Goal: Task Accomplishment & Management: Complete application form

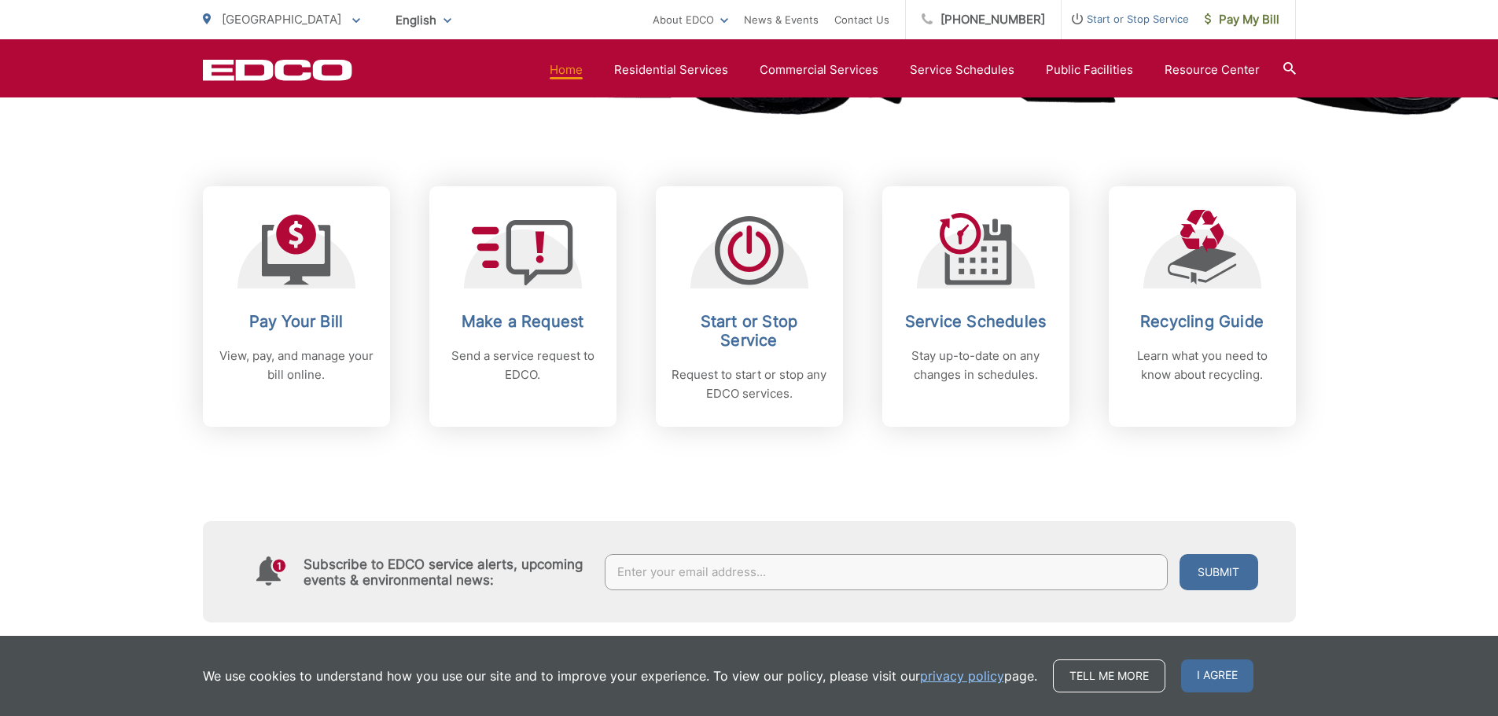
scroll to position [606, 0]
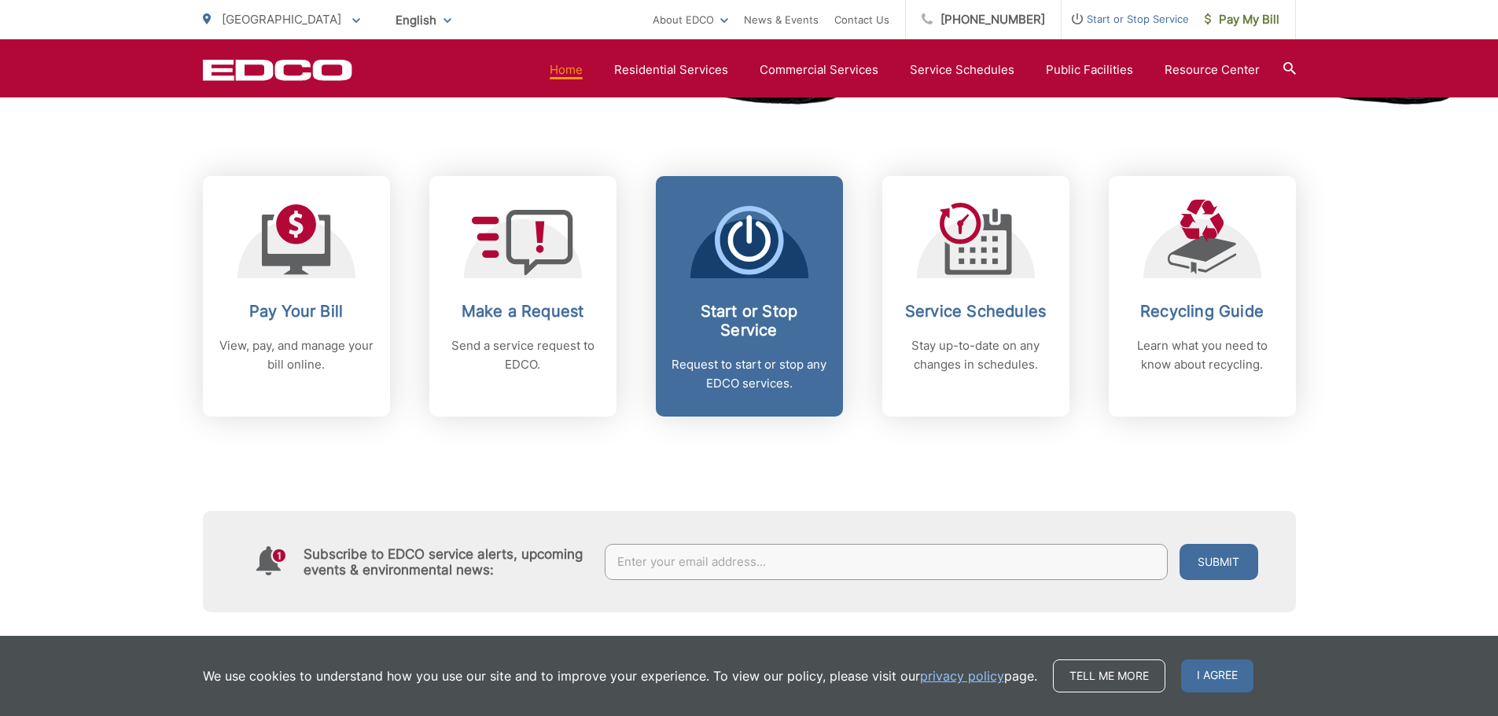
click at [755, 279] on span "Start or Stop Service Request to start or stop any EDCO services." at bounding box center [749, 296] width 187 height 241
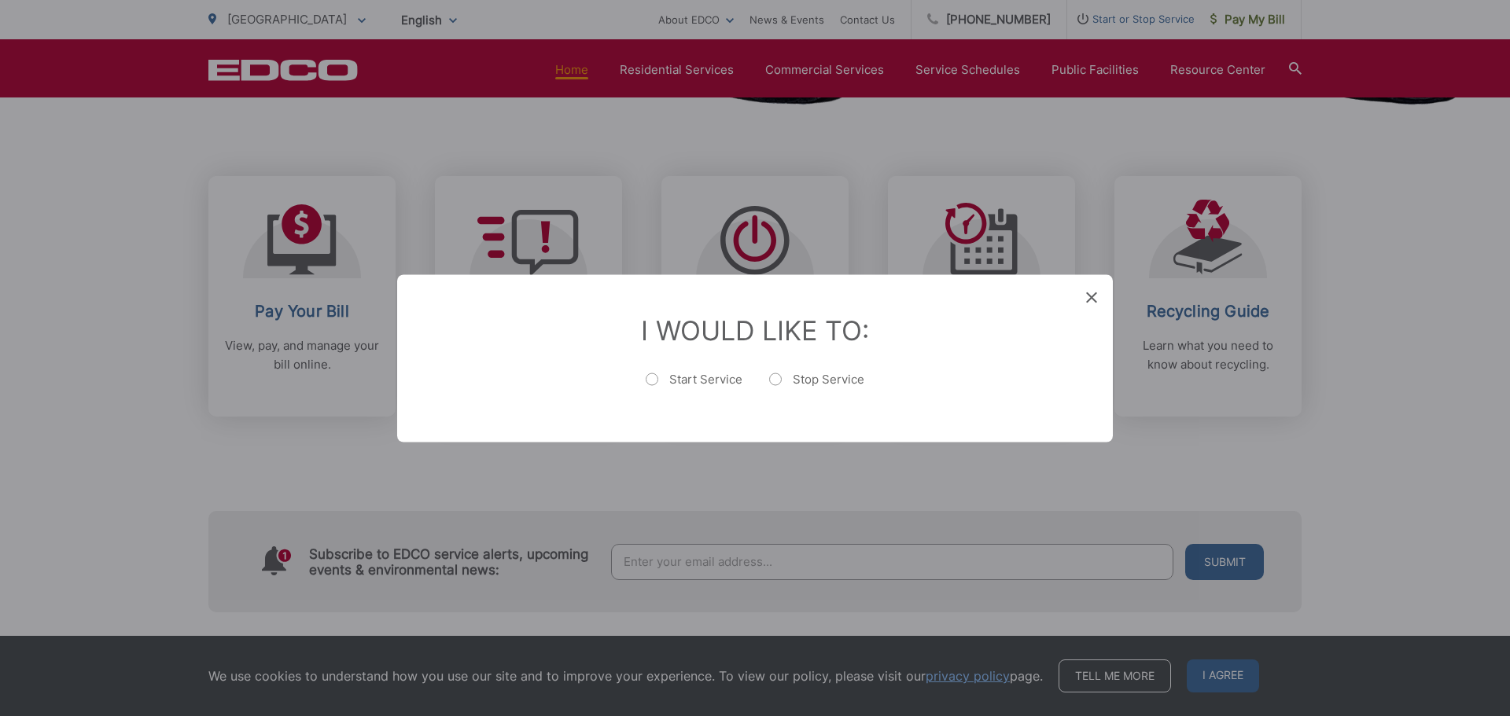
click at [676, 382] on label "Start Service" at bounding box center [694, 386] width 97 height 31
radio input "true"
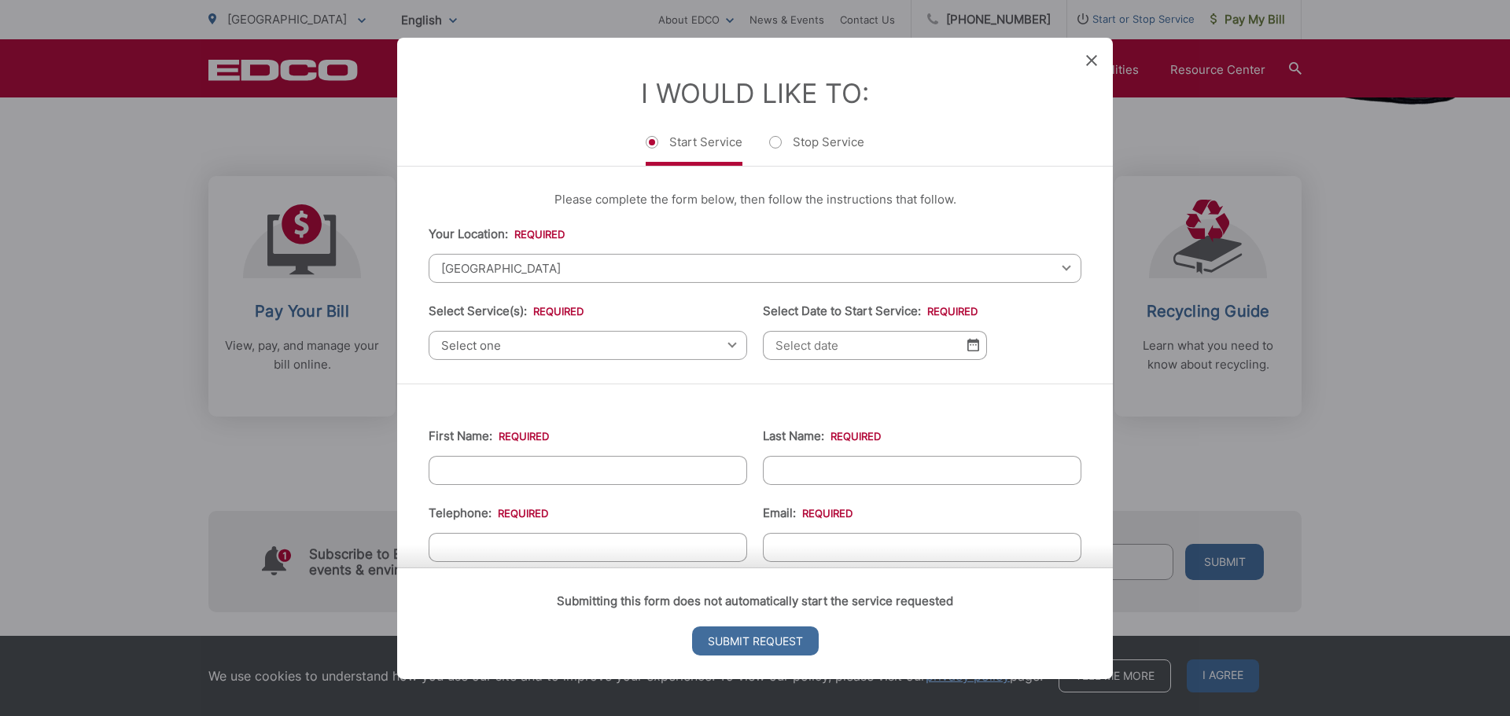
click at [517, 346] on span "Select one" at bounding box center [588, 344] width 318 height 29
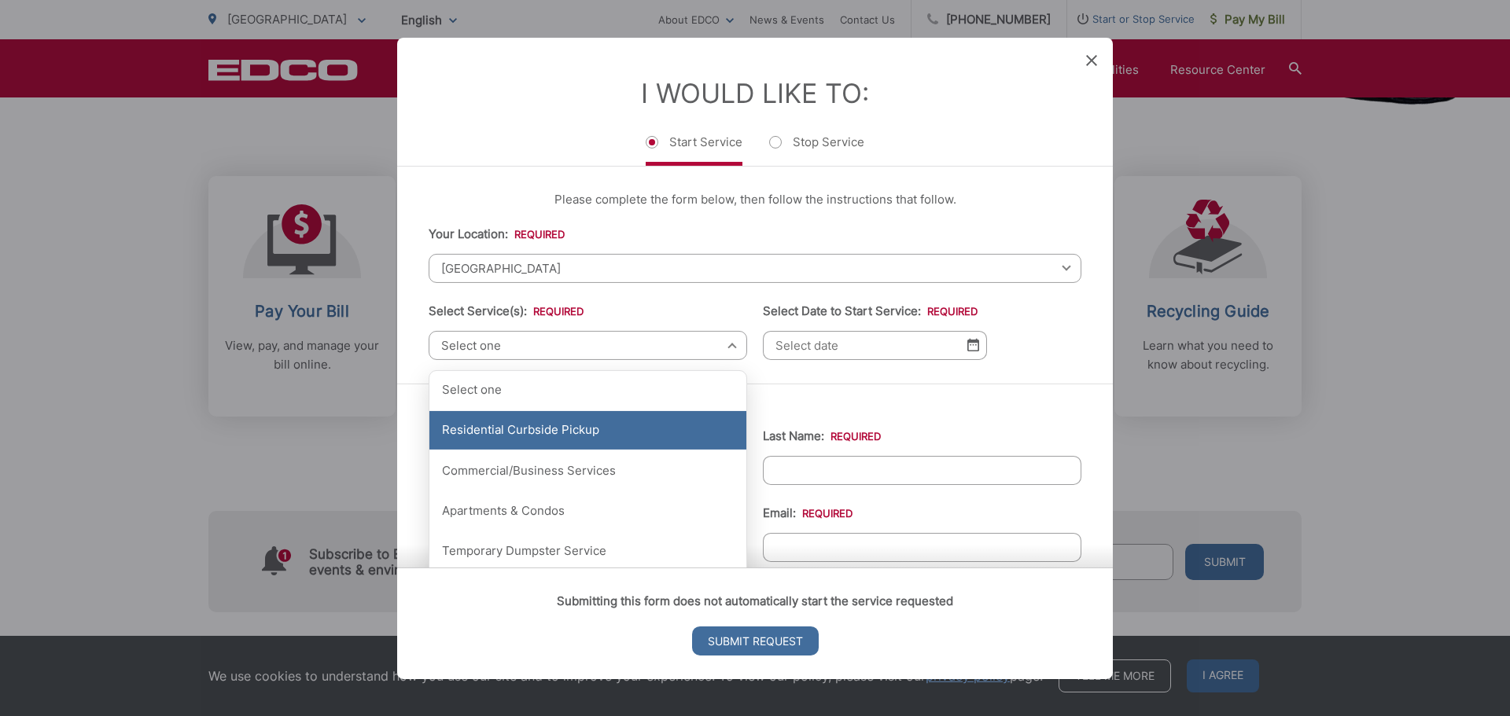
click at [546, 425] on div "Residential Curbside Pickup" at bounding box center [587, 430] width 317 height 39
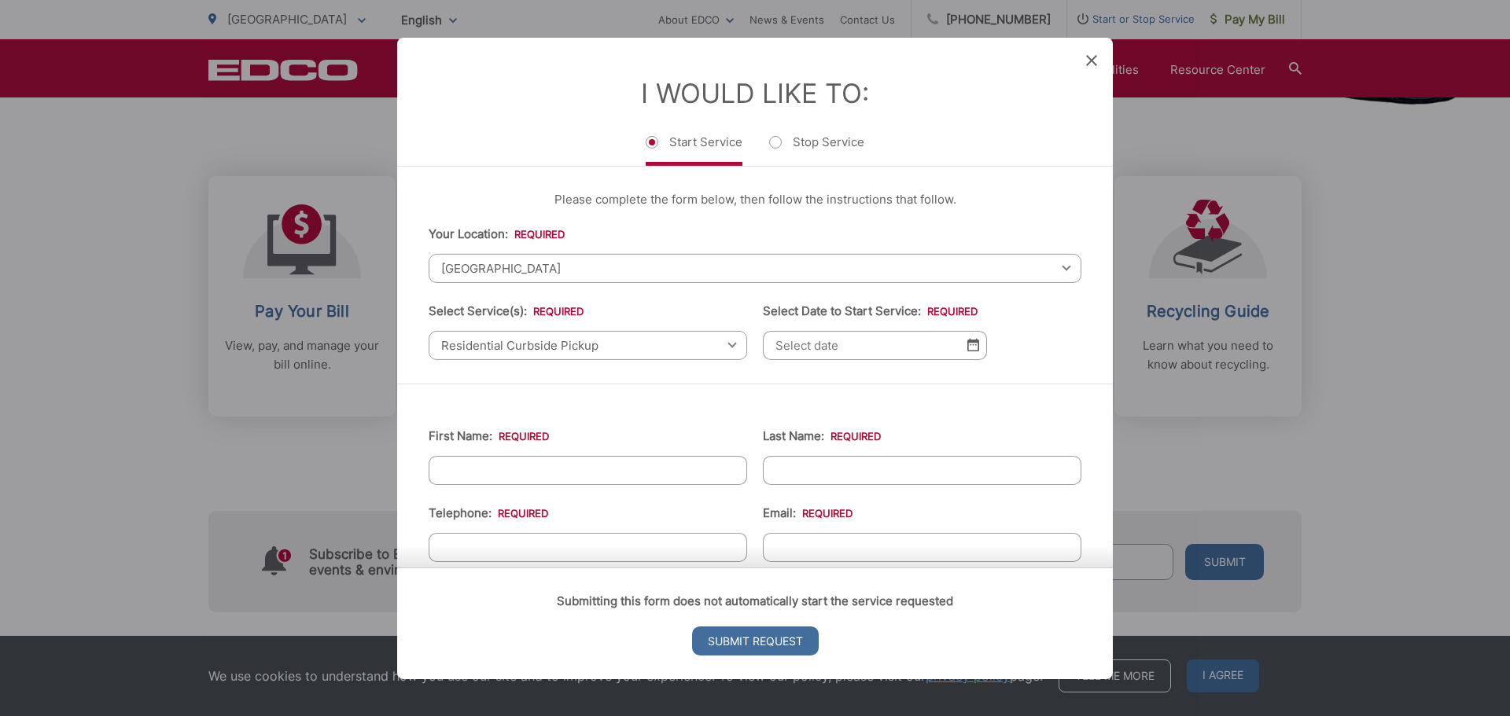
click at [1088, 62] on icon at bounding box center [1091, 59] width 11 height 11
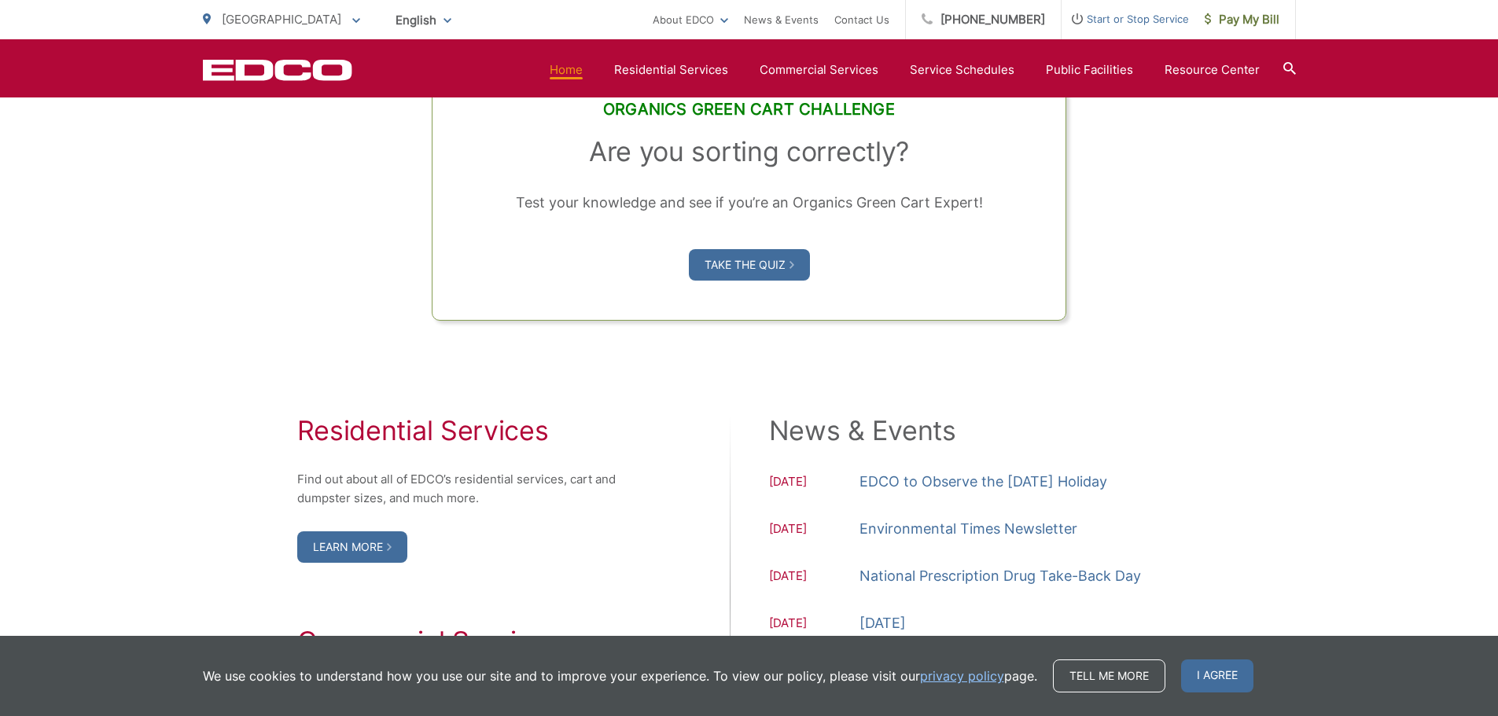
scroll to position [1347, 0]
click at [1215, 670] on span "I agree" at bounding box center [1217, 676] width 72 height 33
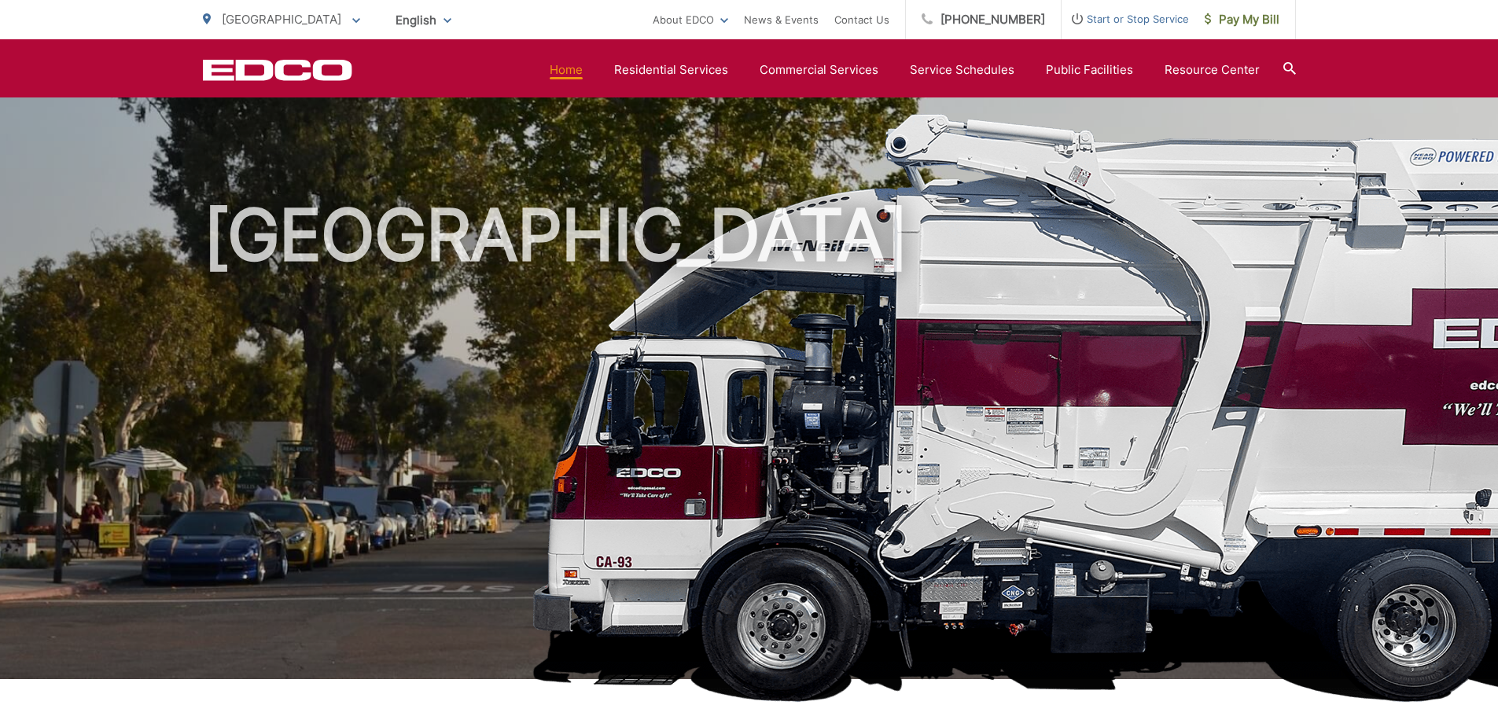
scroll to position [0, 0]
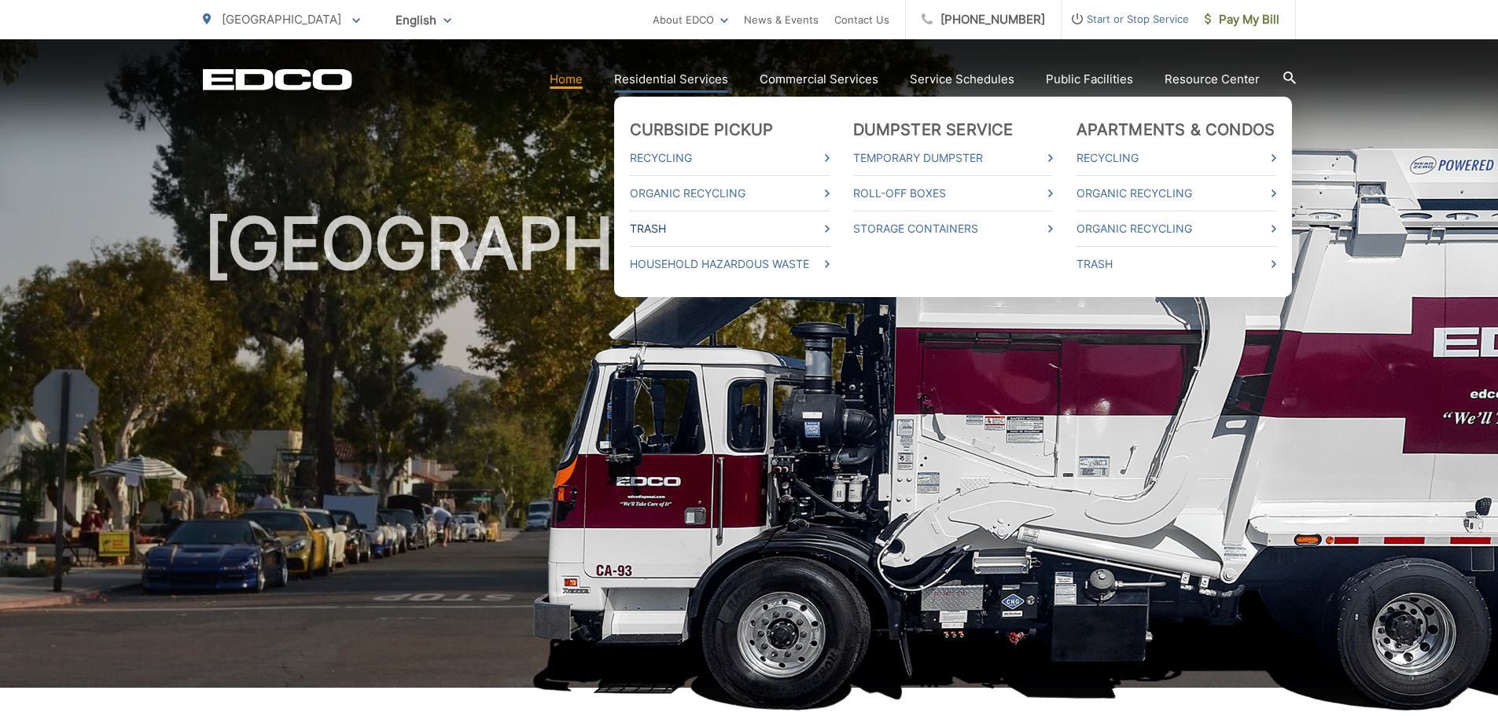
click at [664, 228] on link "Trash" at bounding box center [730, 228] width 200 height 19
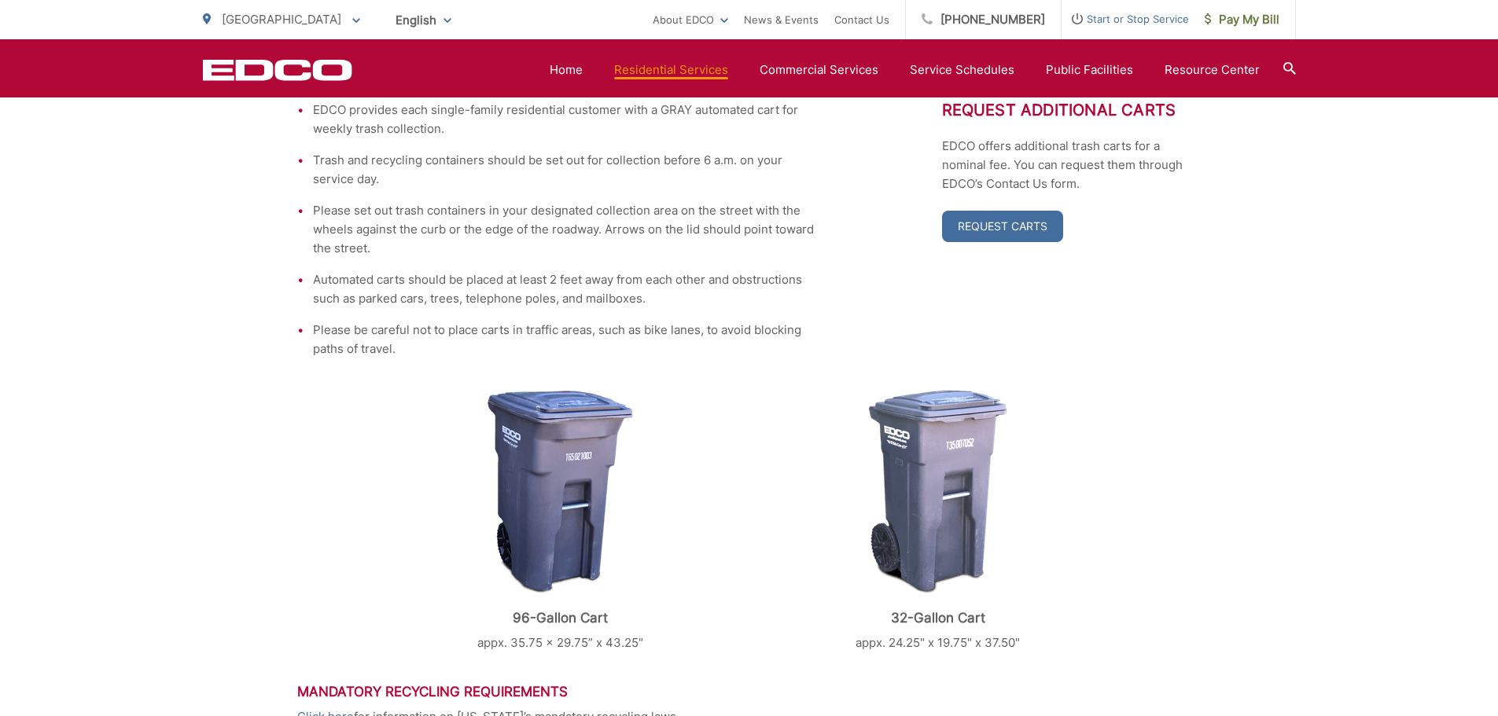
scroll to position [622, 0]
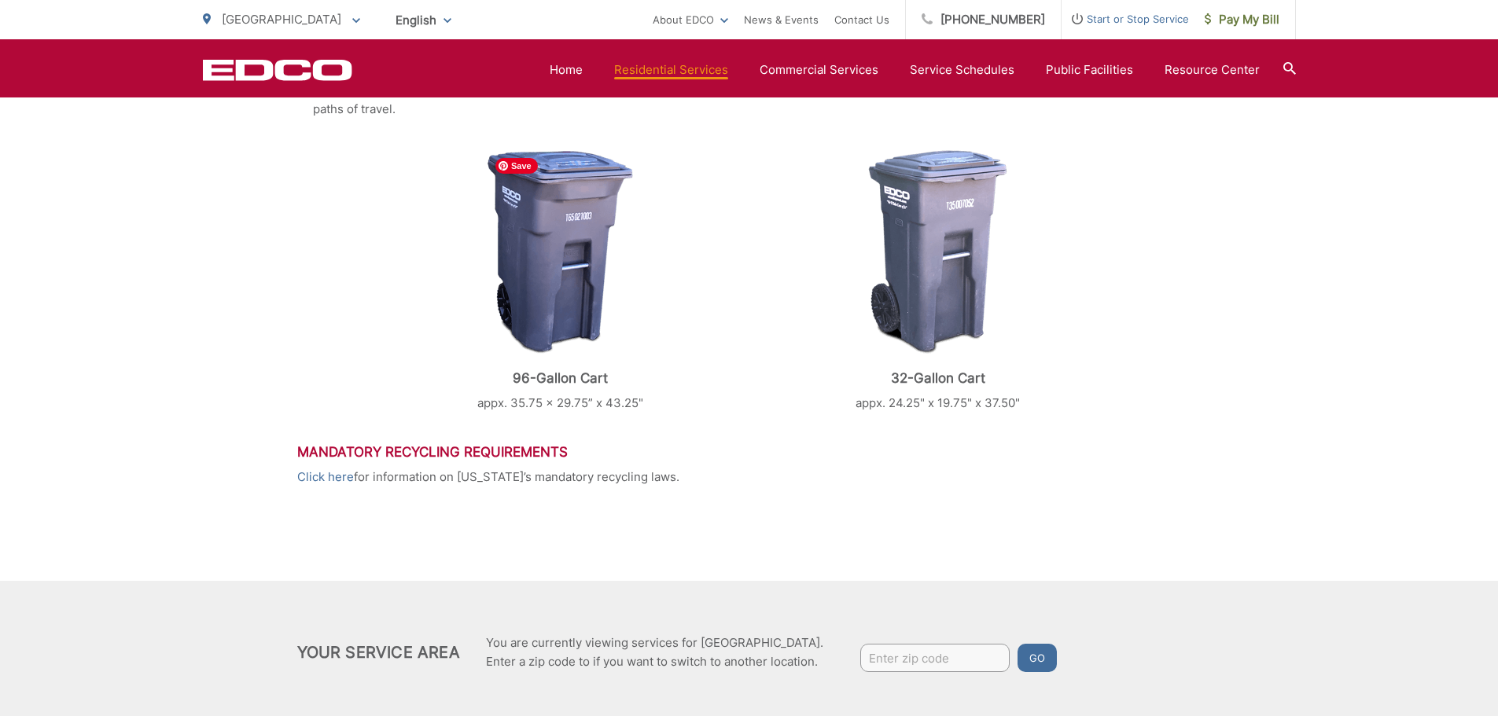
click at [565, 295] on img at bounding box center [560, 252] width 145 height 204
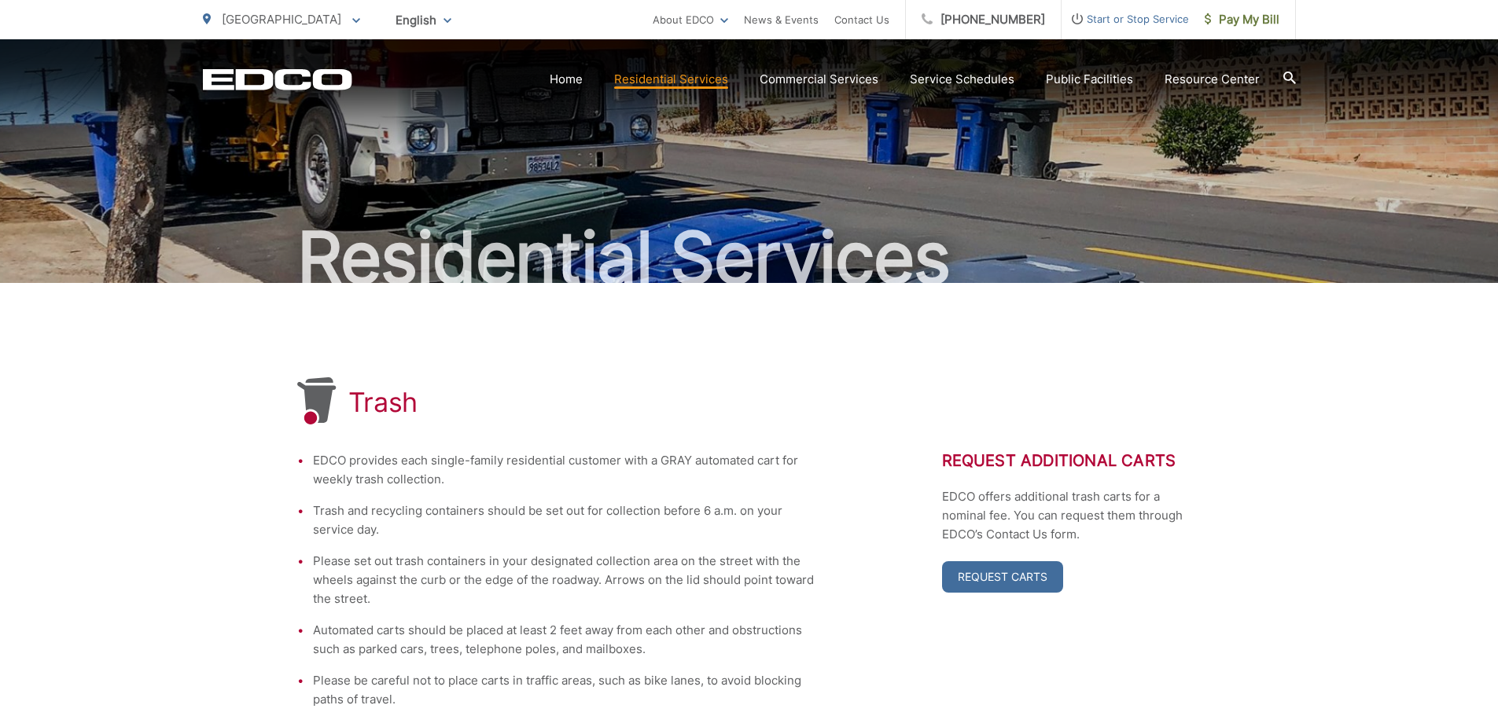
scroll to position [0, 0]
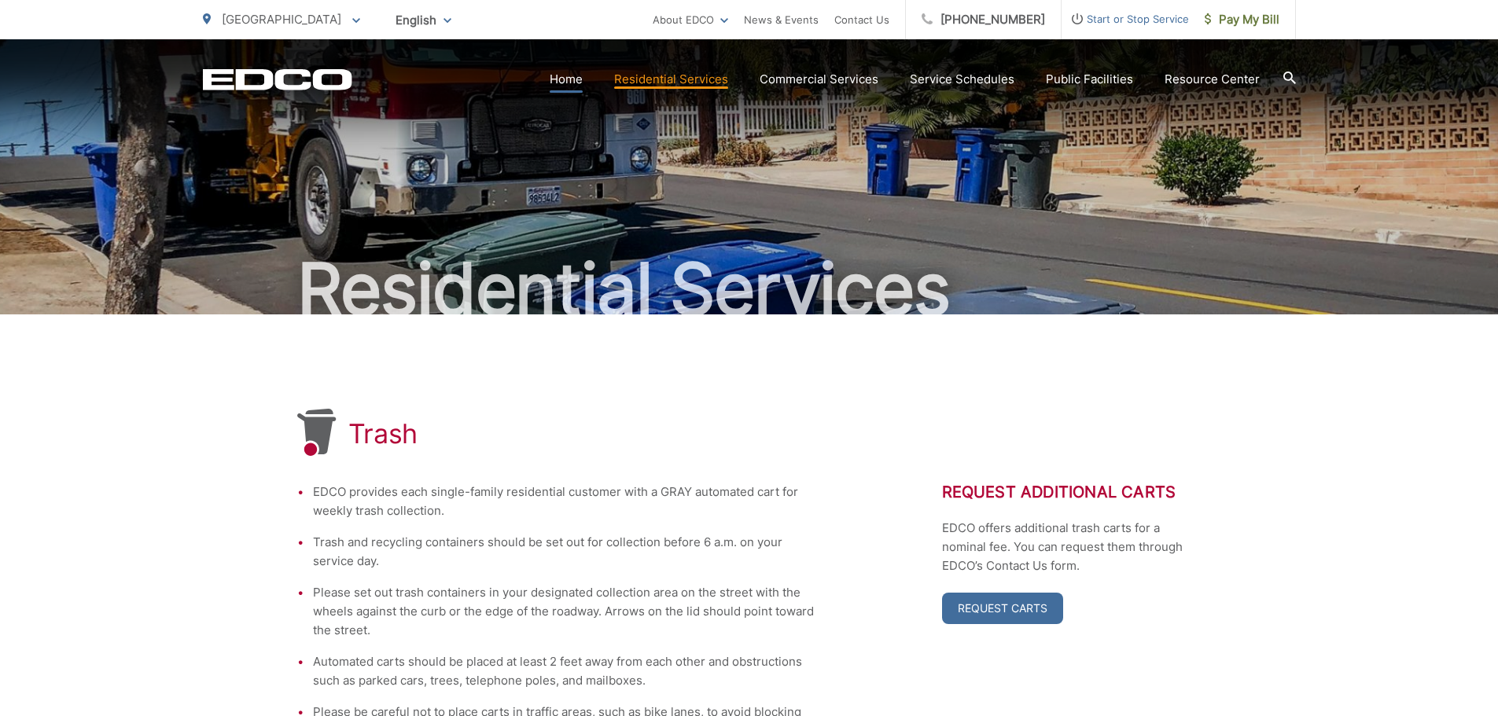
click at [575, 84] on link "Home" at bounding box center [566, 79] width 33 height 19
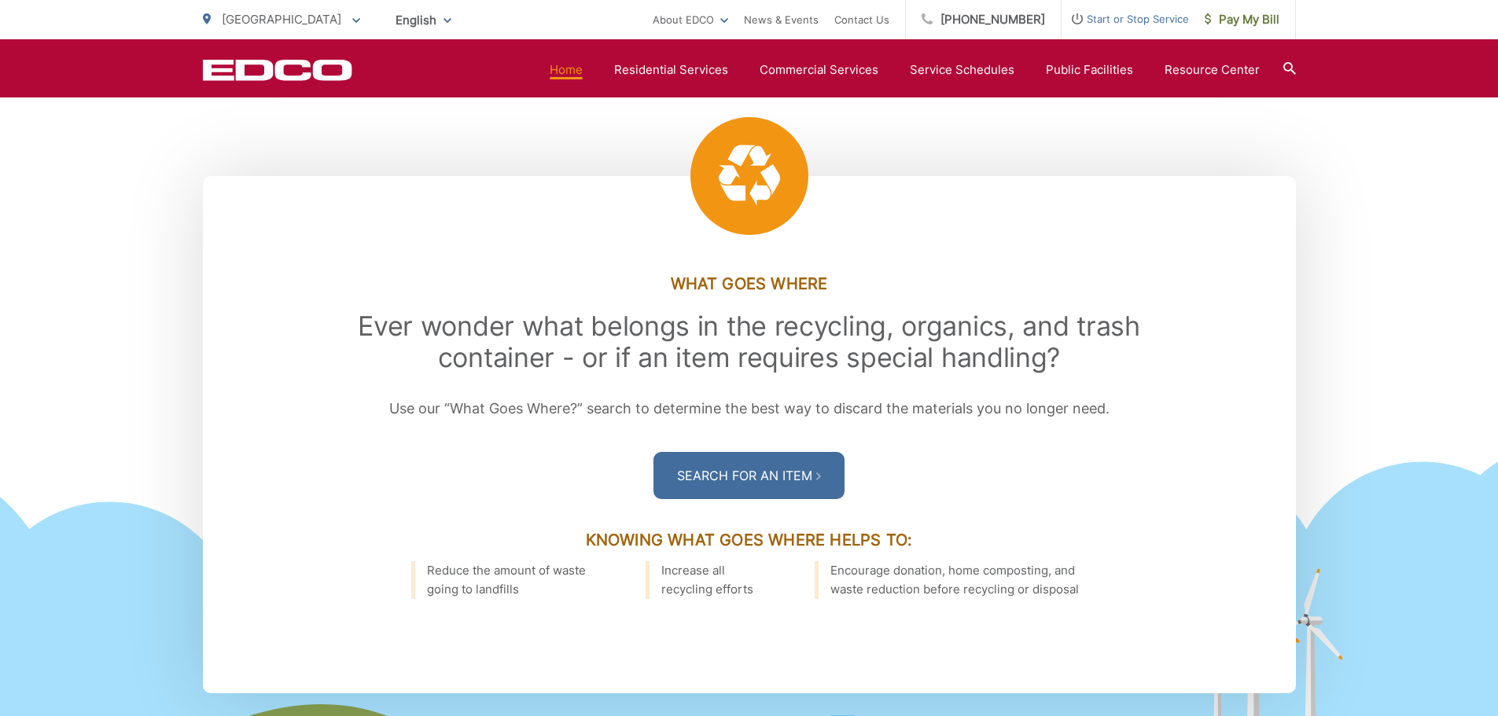
scroll to position [2052, 0]
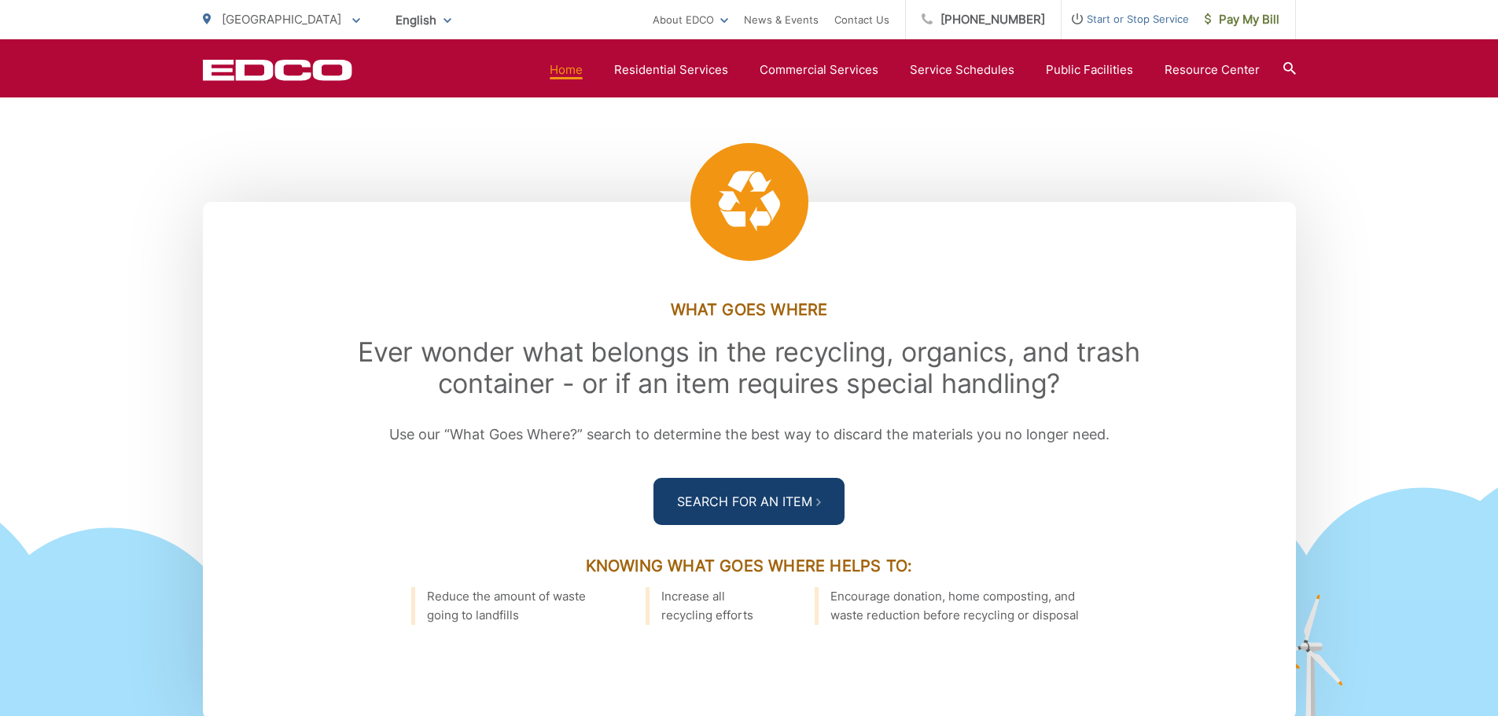
click at [725, 502] on link "Search For an Item" at bounding box center [748, 501] width 191 height 47
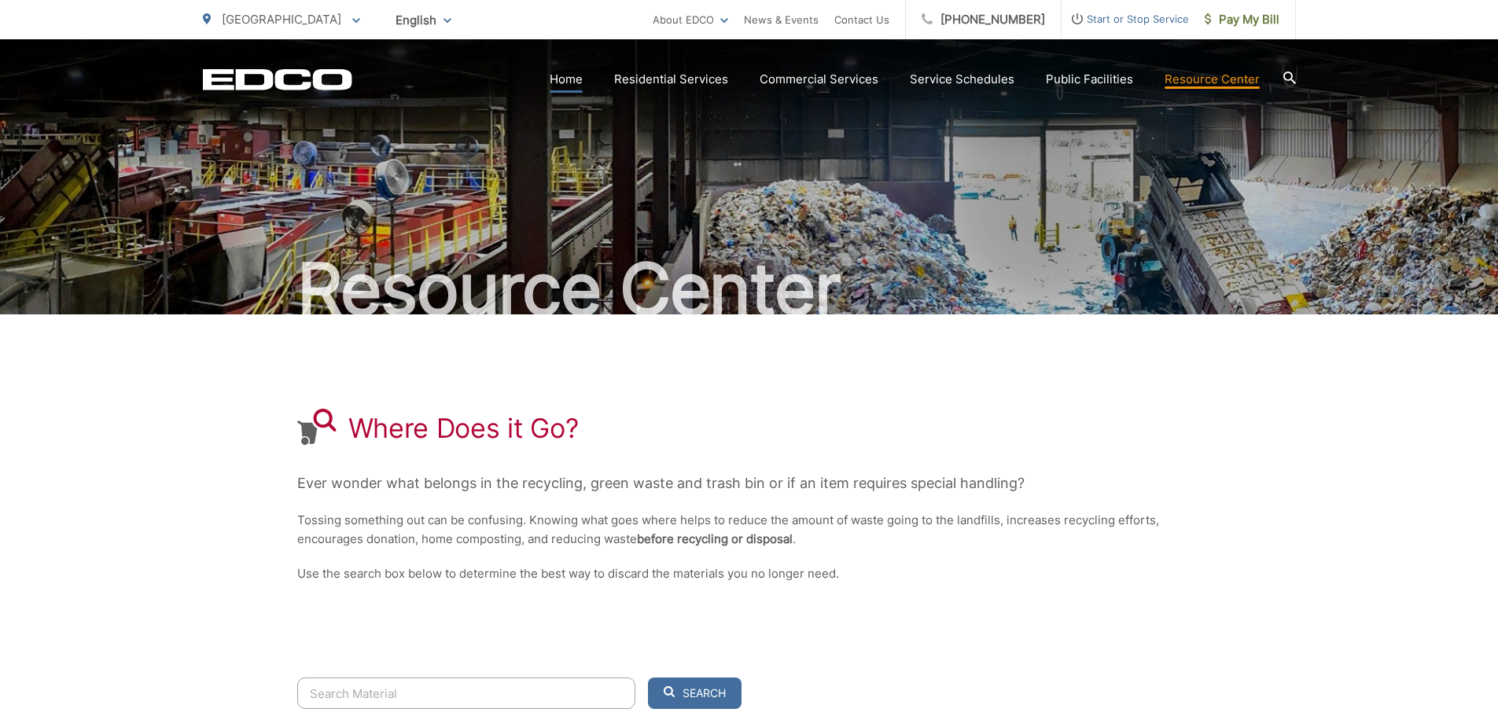
click at [583, 82] on link "Home" at bounding box center [566, 79] width 33 height 19
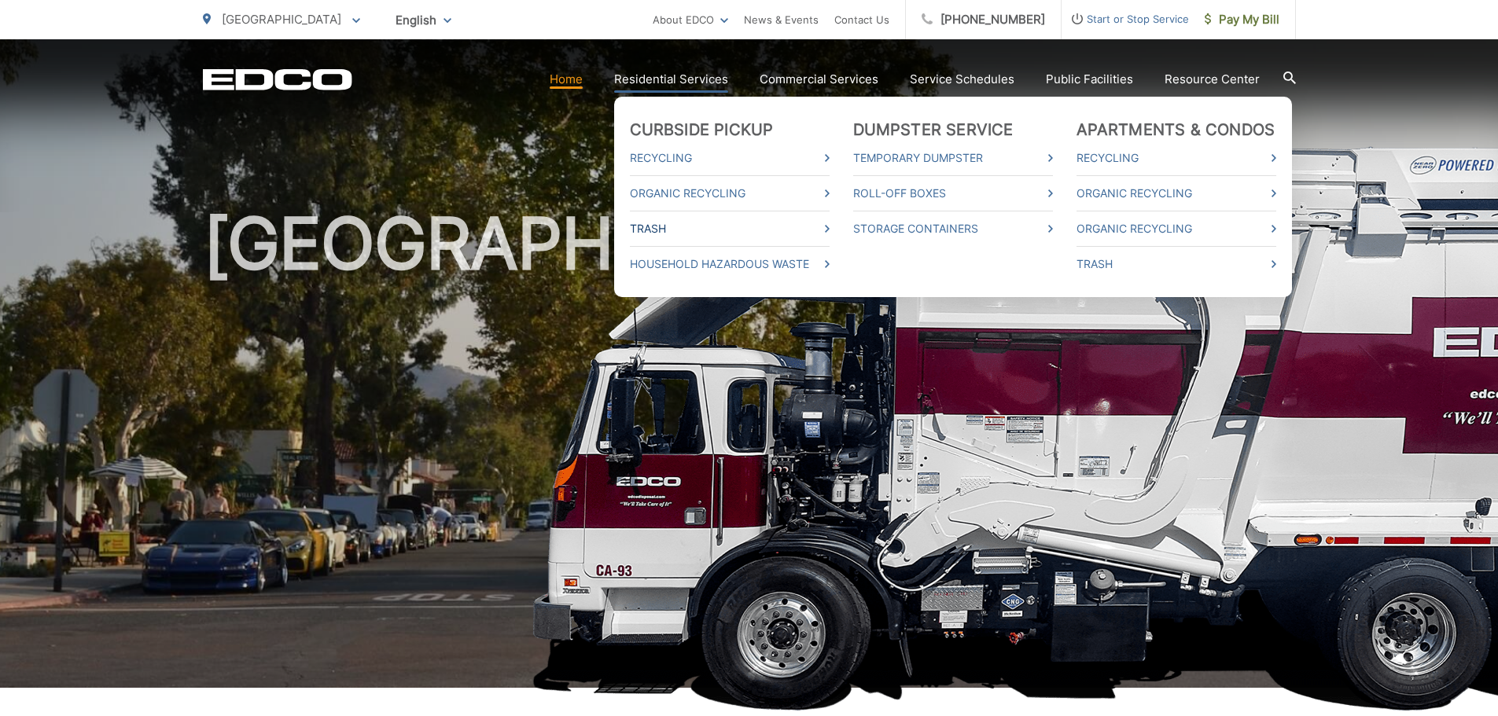
click at [667, 227] on link "Trash" at bounding box center [730, 228] width 200 height 19
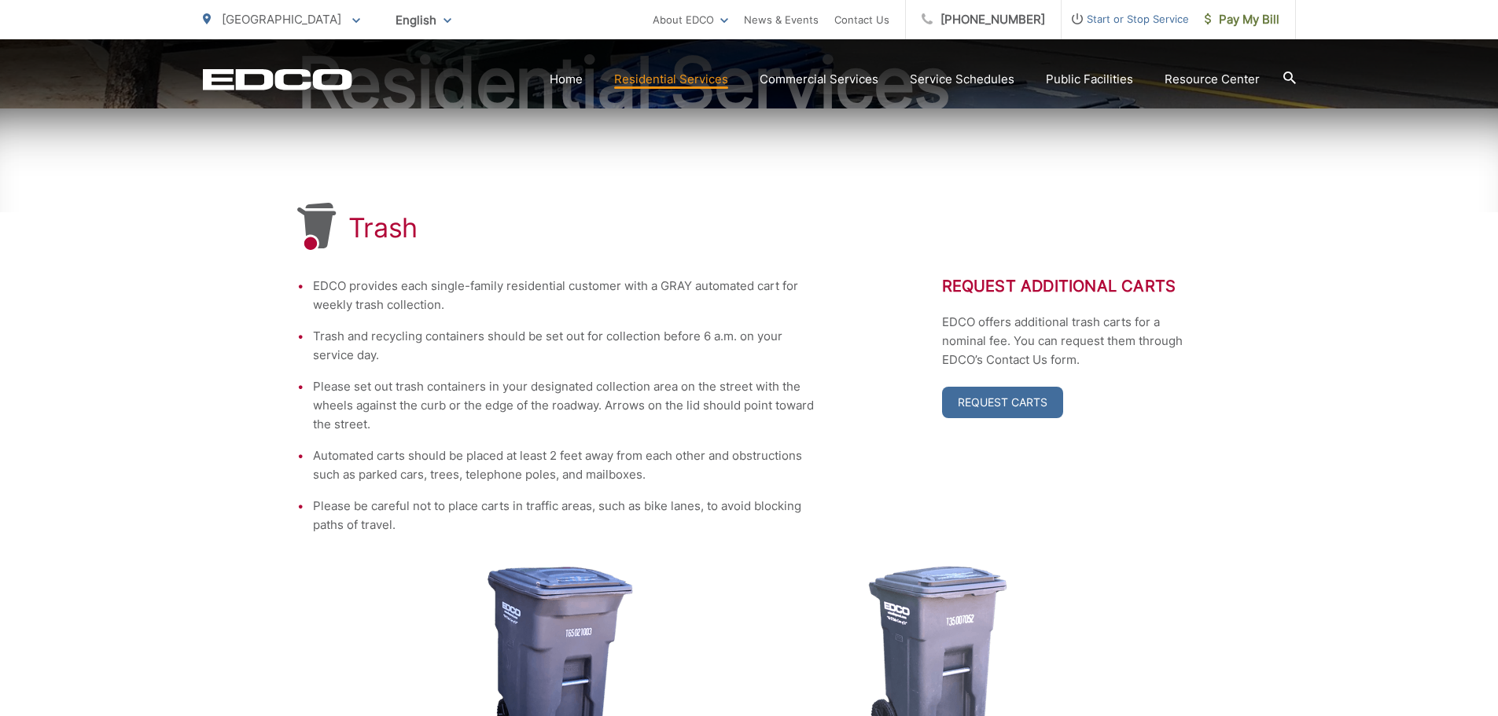
scroll to position [207, 0]
click at [999, 396] on link "Request Carts" at bounding box center [1002, 401] width 121 height 31
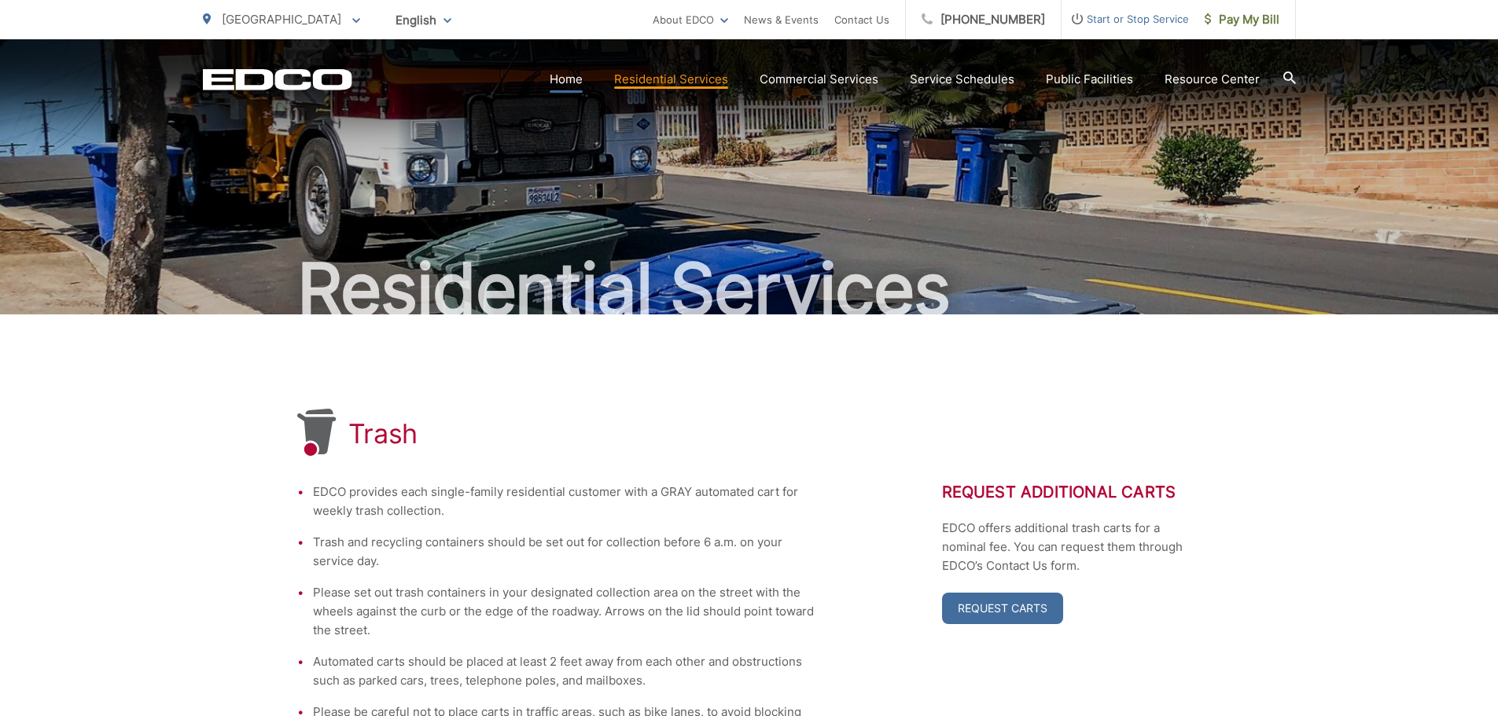
click at [567, 80] on link "Home" at bounding box center [566, 79] width 33 height 19
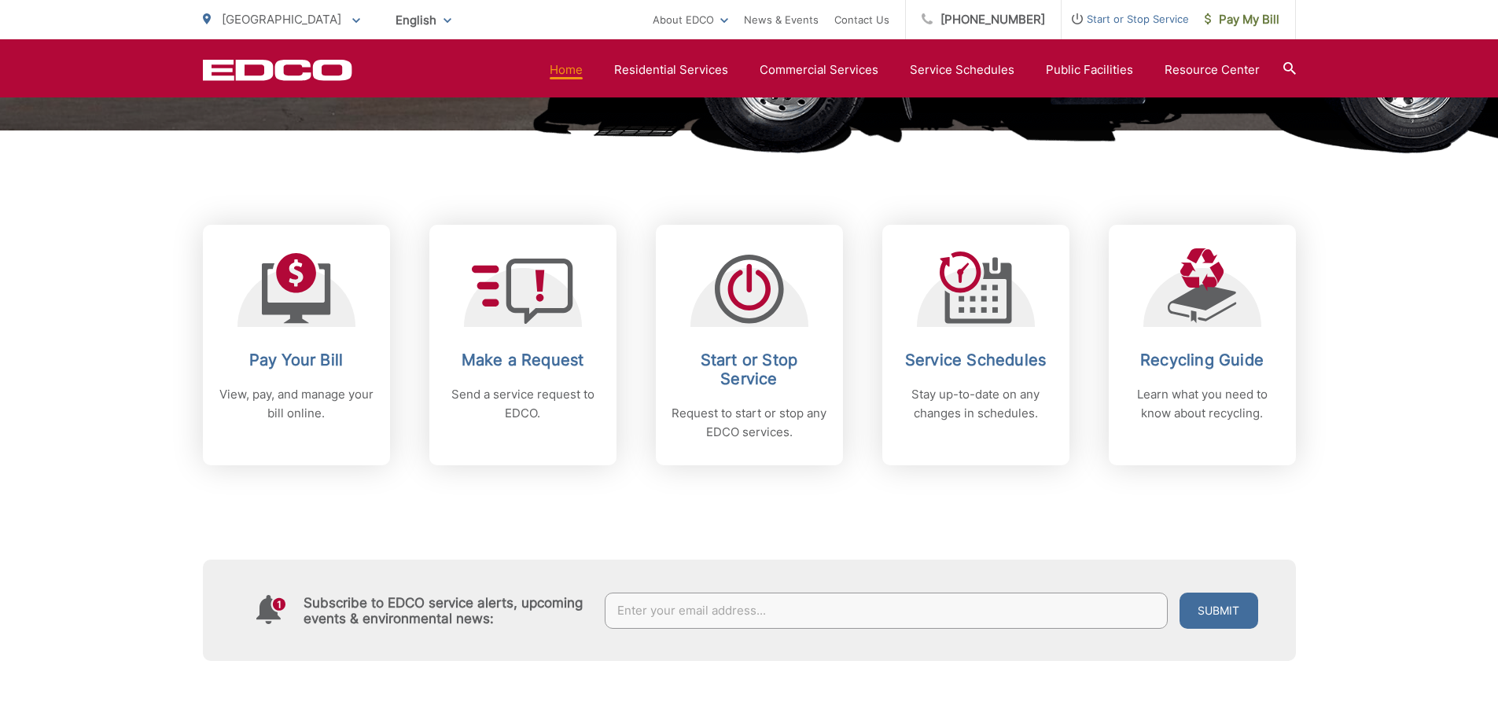
scroll to position [558, 0]
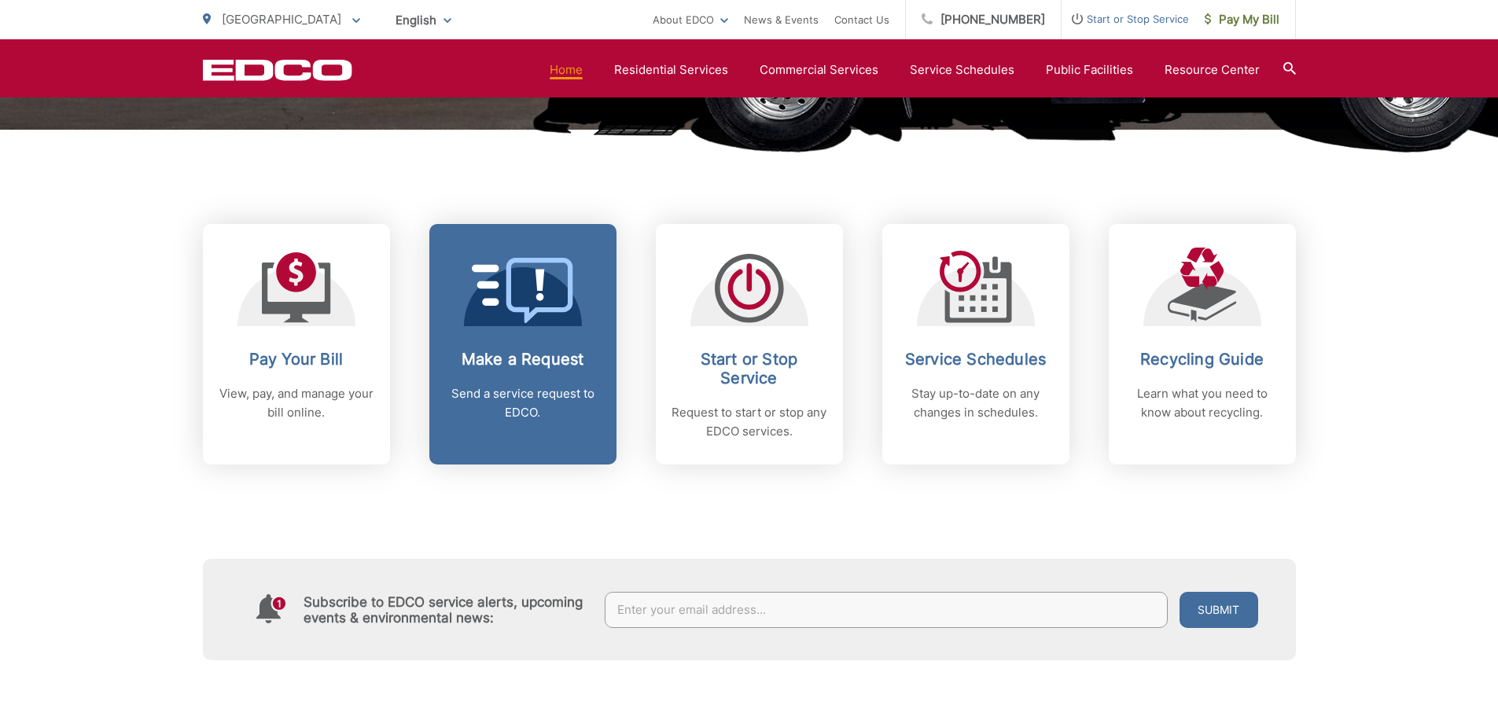
click at [526, 350] on h2 "Make a Request" at bounding box center [523, 359] width 156 height 19
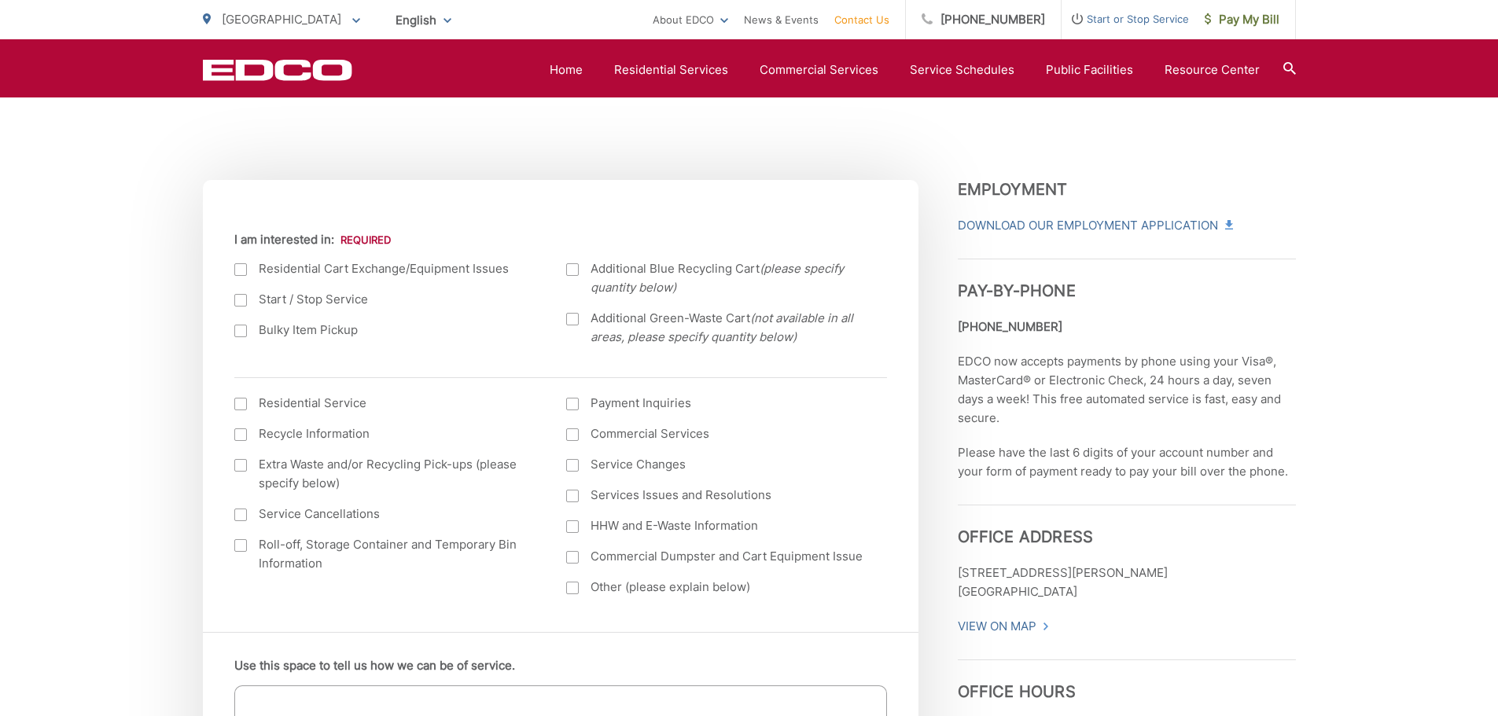
scroll to position [481, 0]
click at [245, 270] on div at bounding box center [240, 269] width 13 height 13
click at [0, 0] on input "I am interested in:" at bounding box center [0, 0] width 0 height 0
click at [244, 296] on div at bounding box center [240, 299] width 13 height 13
click at [0, 0] on input "Start / Stop Service" at bounding box center [0, 0] width 0 height 0
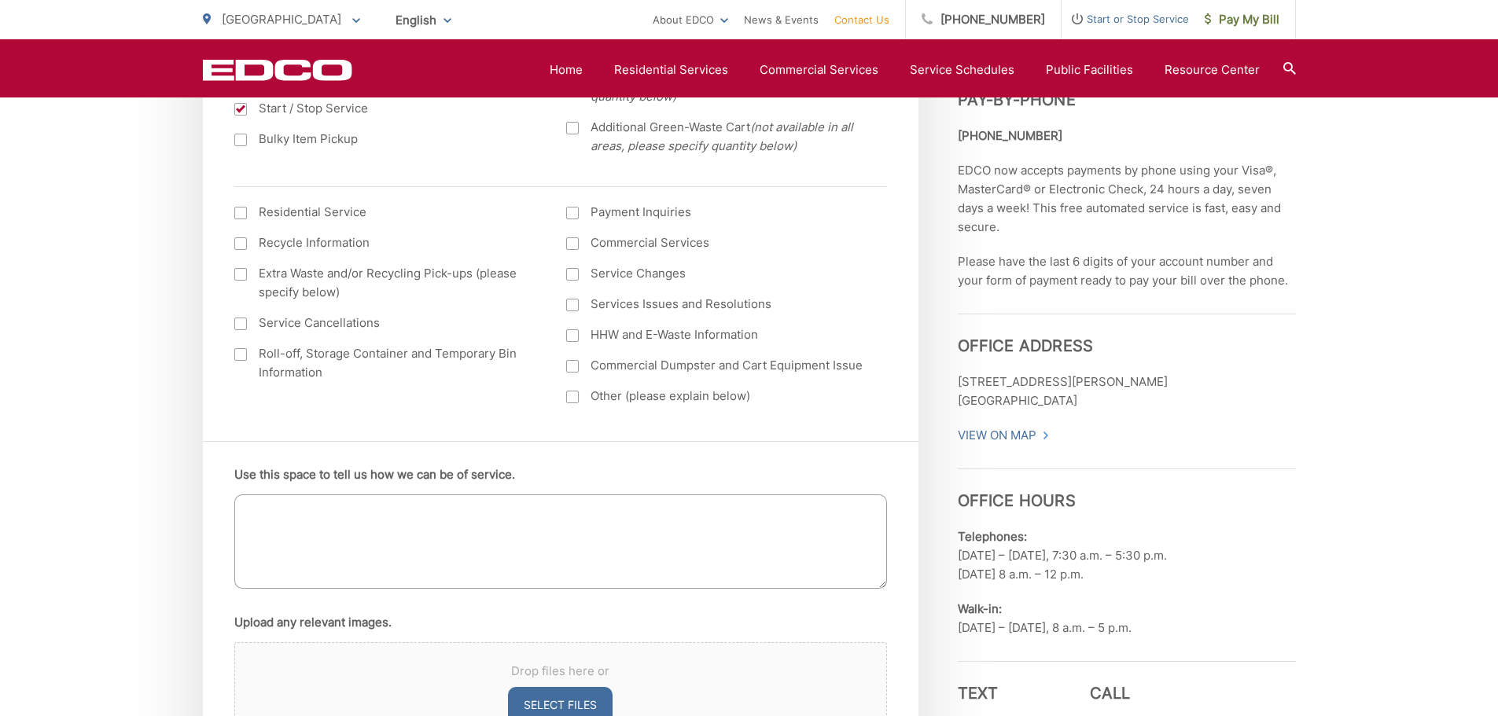
scroll to position [679, 0]
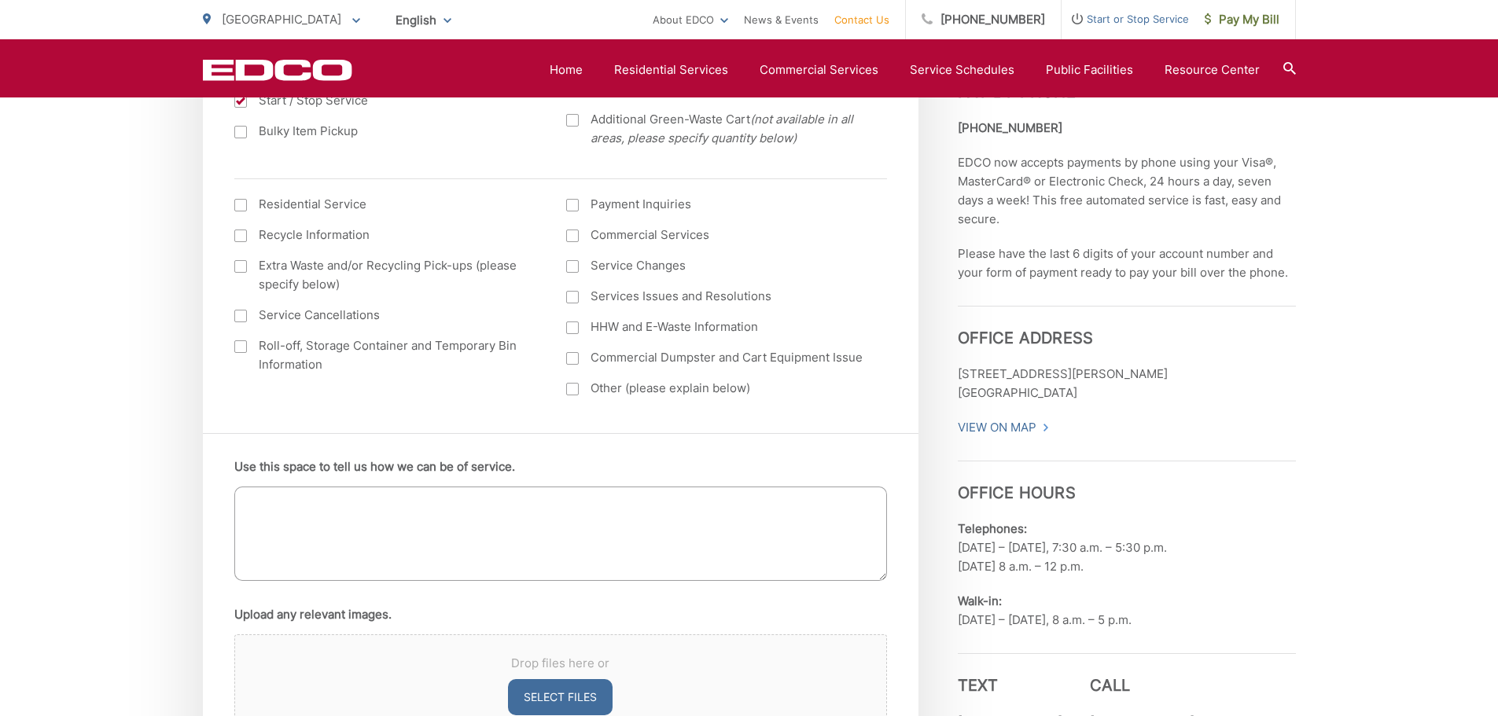
click at [245, 207] on div at bounding box center [240, 205] width 13 height 13
click at [0, 0] on input "I am interested in: (continued) *" at bounding box center [0, 0] width 0 height 0
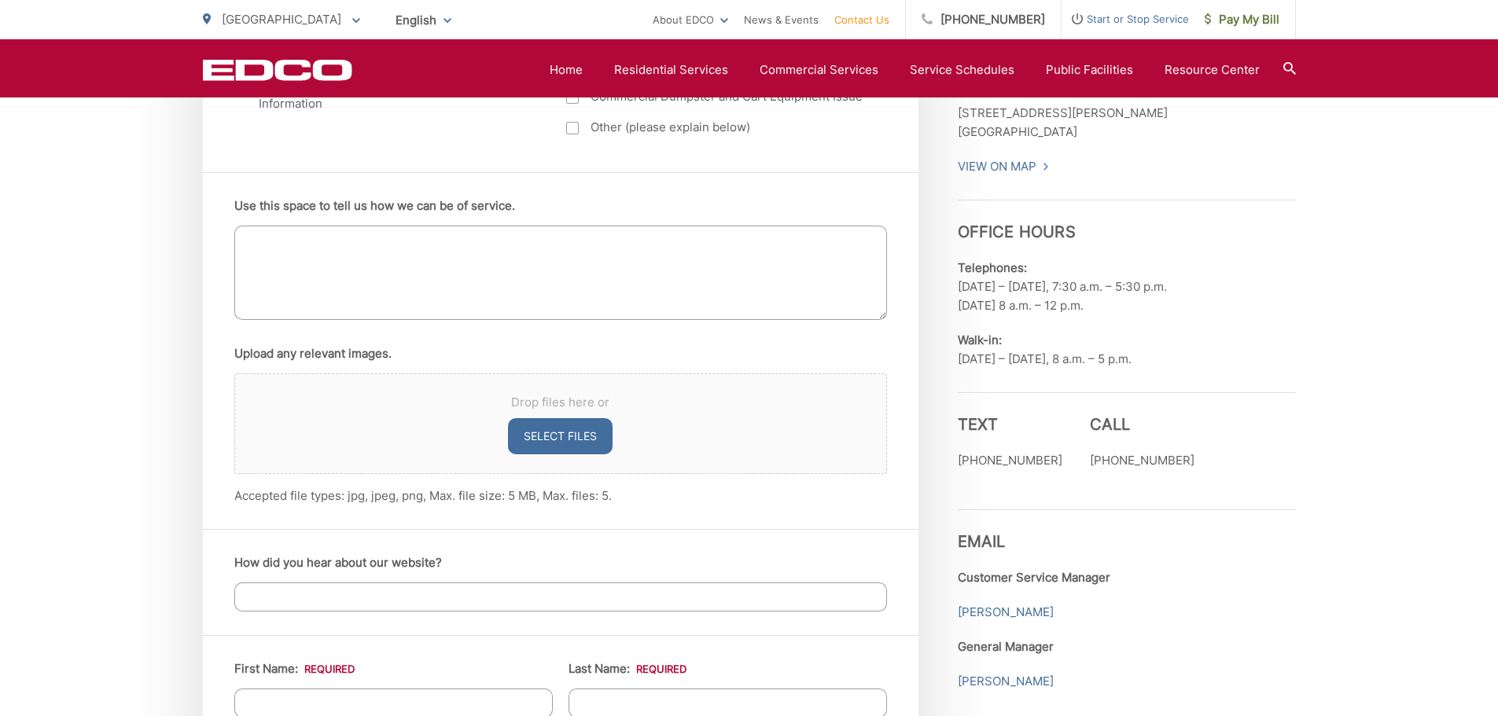
scroll to position [949, 0]
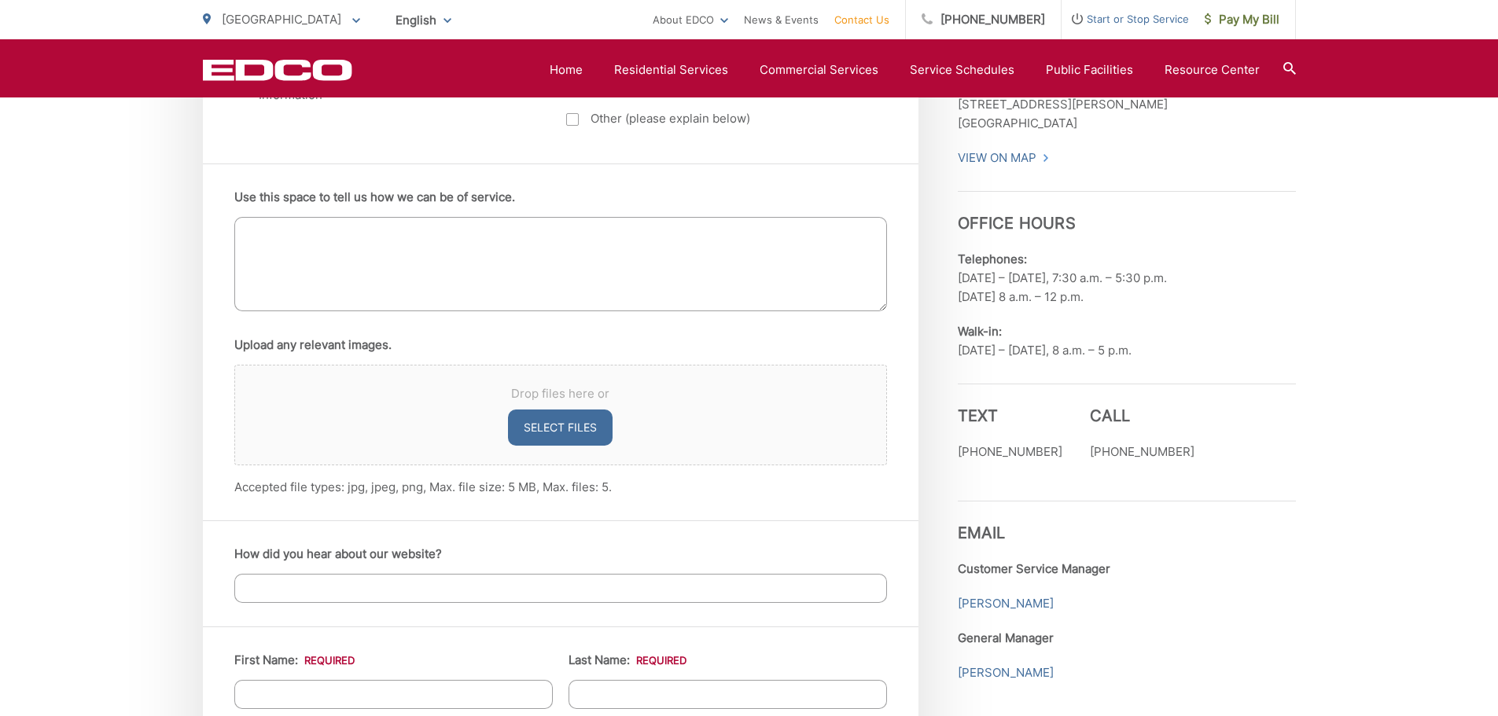
click at [419, 289] on textarea "Use this space to tell us how we can be of service." at bounding box center [560, 264] width 653 height 94
type textarea "Looking to start new service with Edco in RSF"
click at [360, 601] on input "How did you hear about our website?" at bounding box center [560, 588] width 653 height 29
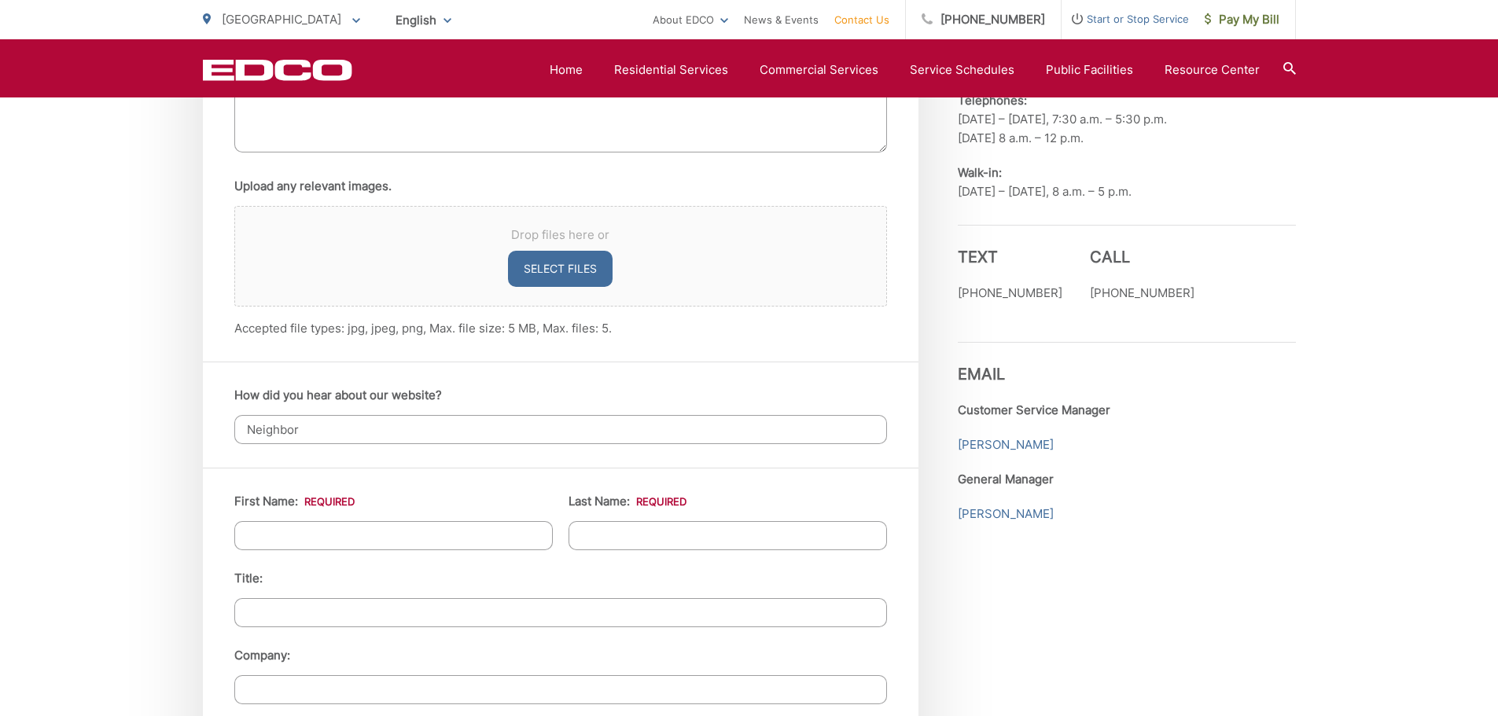
scroll to position [1109, 0]
type input "Neighbor"
click at [359, 538] on input "First Name: *" at bounding box center [393, 535] width 318 height 29
type input "Irena"
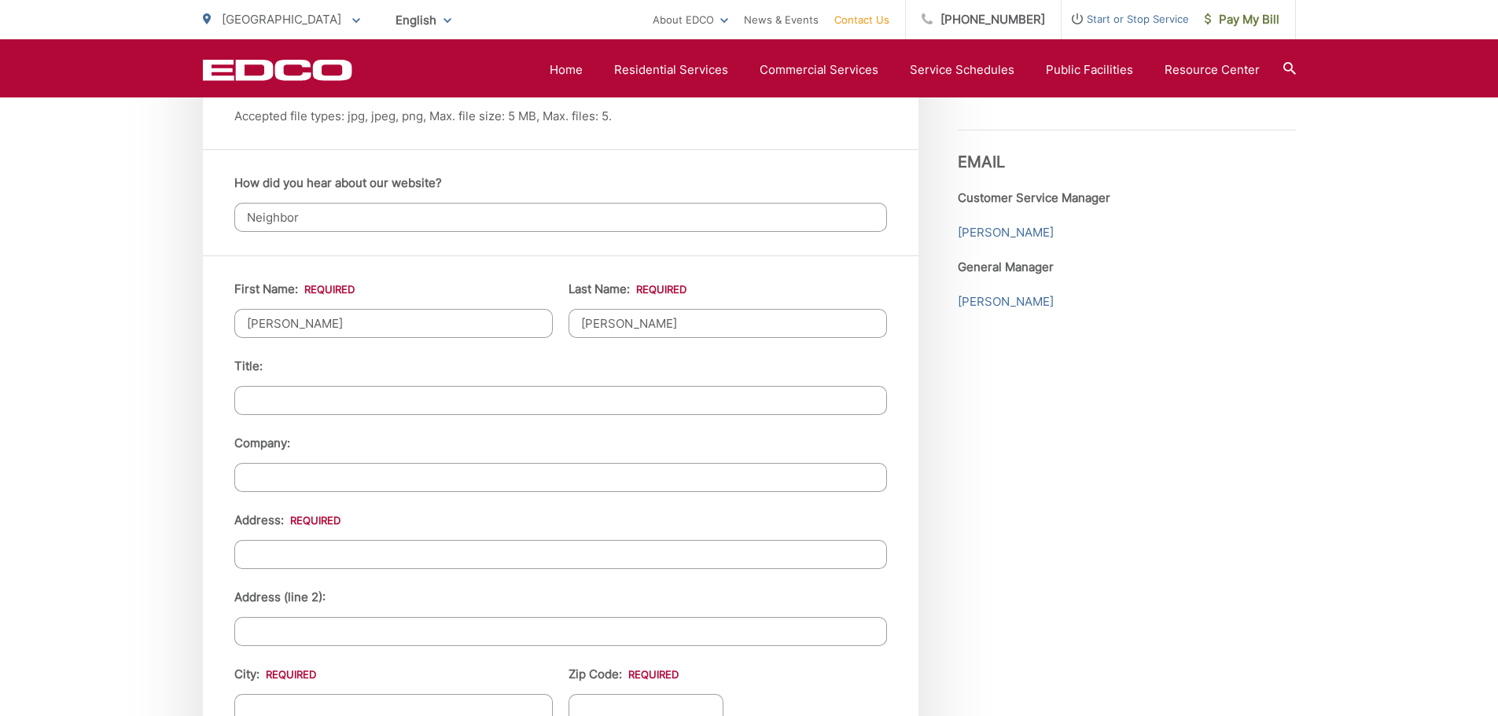
scroll to position [1322, 0]
type input "Reddan"
click at [356, 555] on input "Address: *" at bounding box center [560, 553] width 653 height 29
type input "7085 Via Guadalupe #2194"
type input "[GEOGRAPHIC_DATA]"
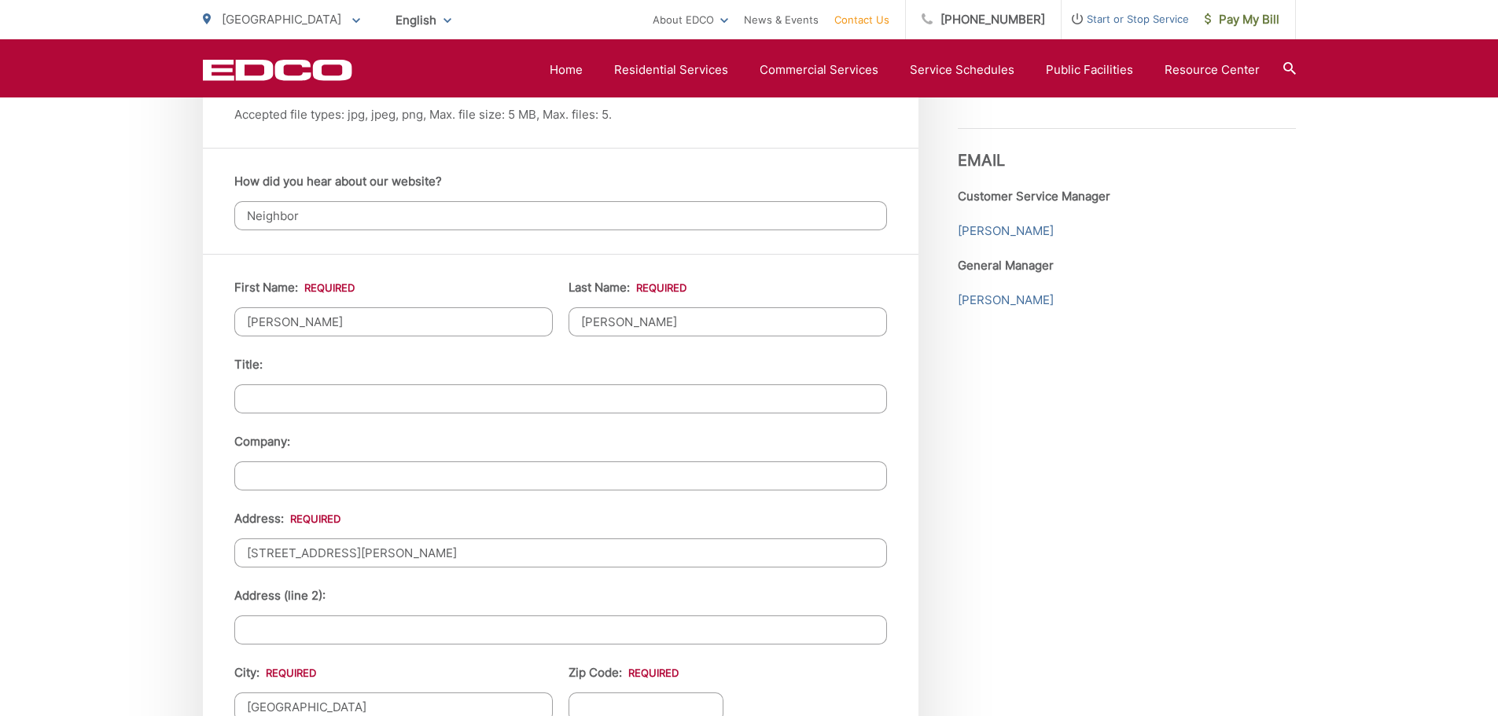
type input "92067"
type input "(858) 254-8302"
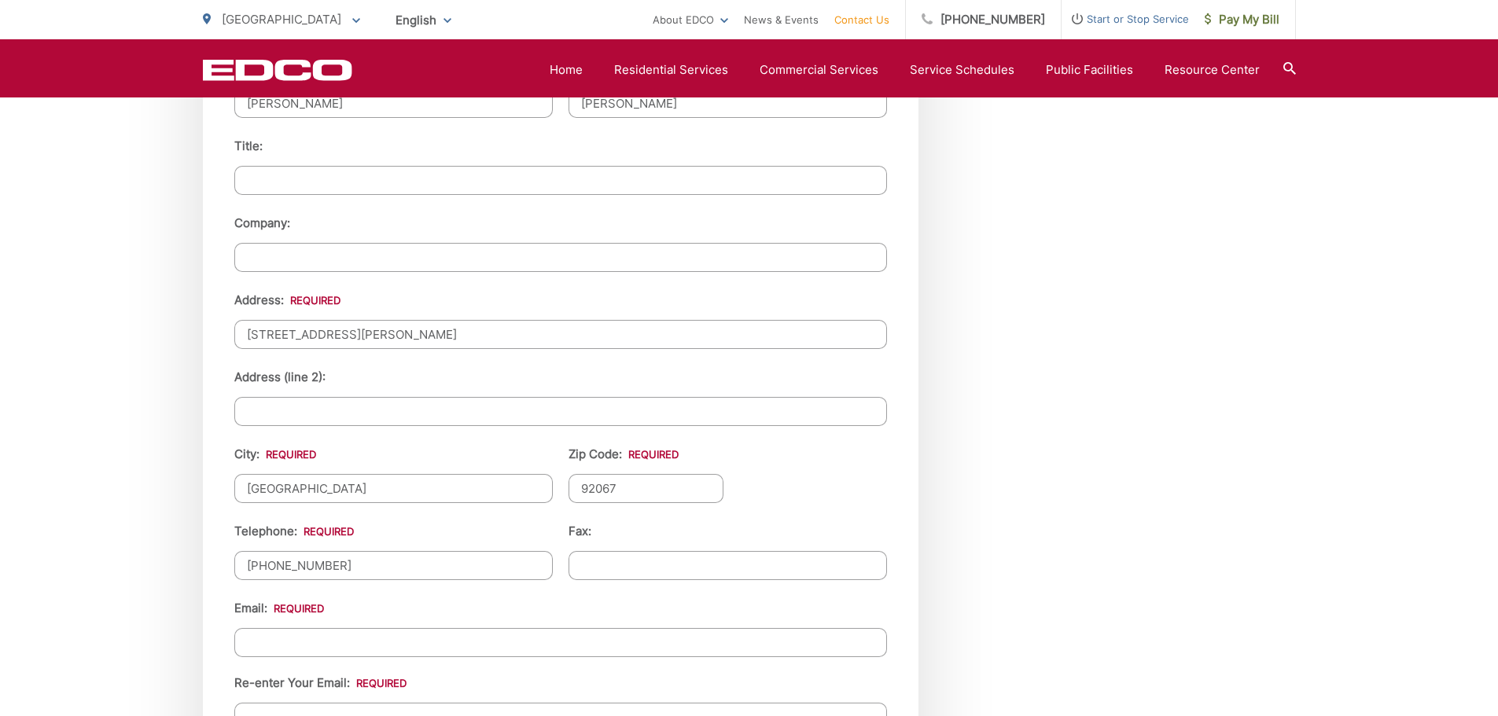
scroll to position [1543, 0]
type input "7085 Via Guadalupe"
click at [222, 448] on div "First Name: * Irena Last Name: * Reddan Title: Company: Address: * 7085 Via Gua…" at bounding box center [561, 428] width 716 height 790
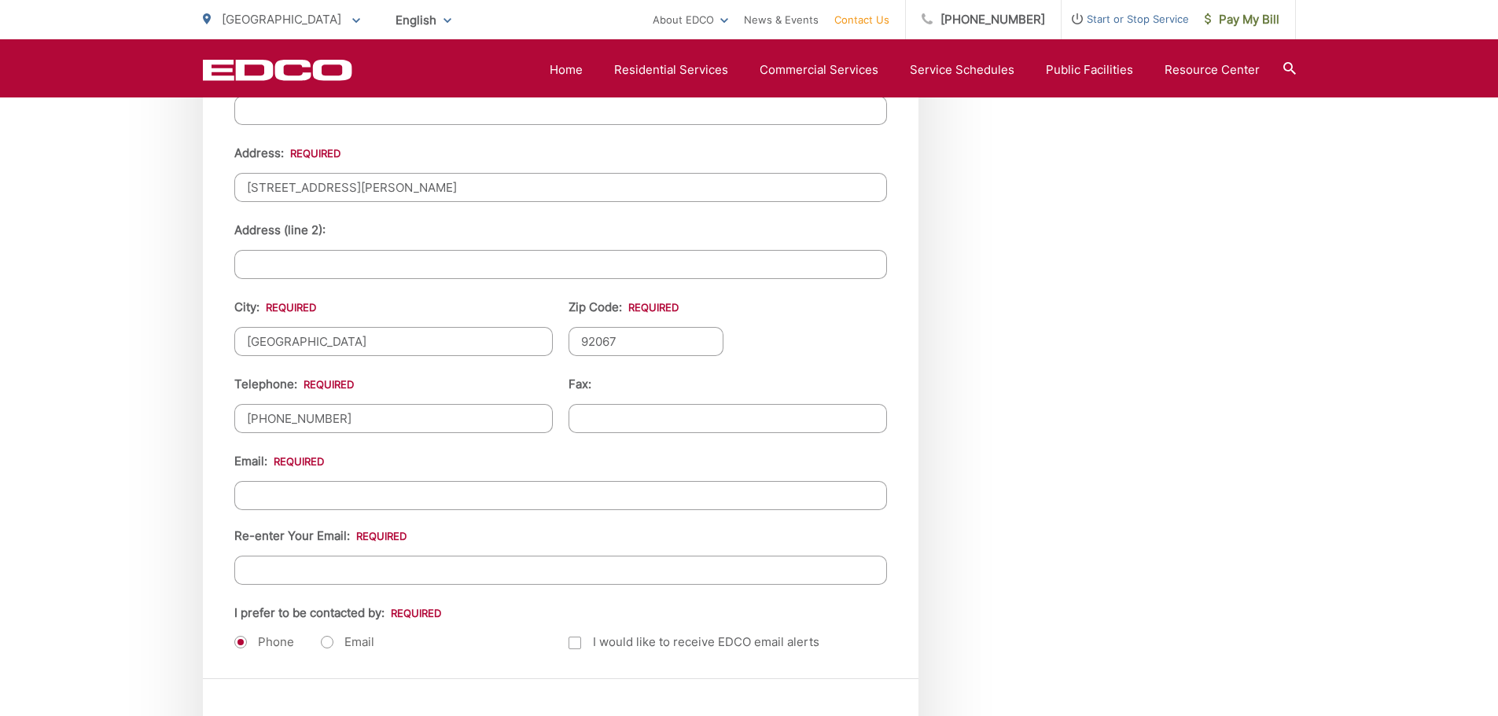
scroll to position [1719, 0]
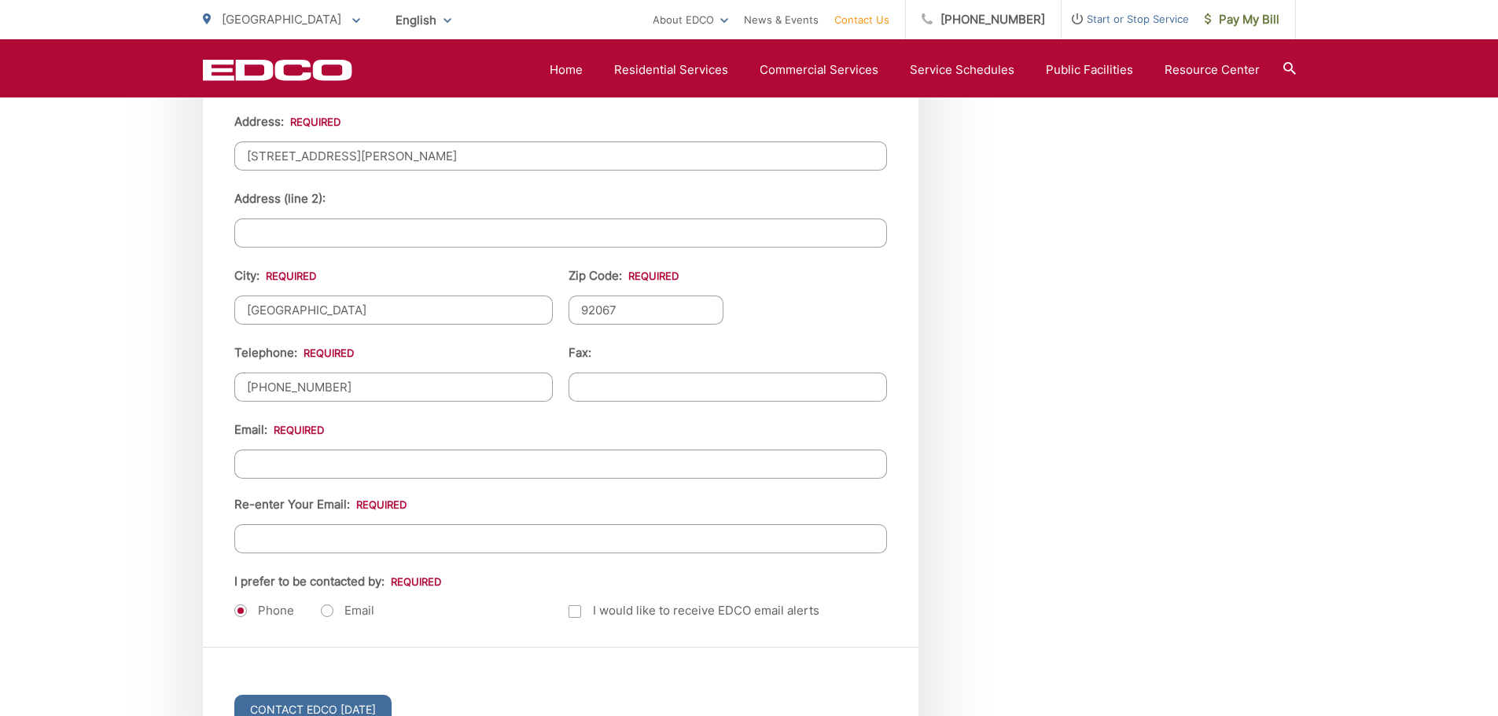
click at [289, 462] on input "Email *" at bounding box center [560, 464] width 653 height 29
type input "r"
type input "s"
type input "ireddan@gmail.com"
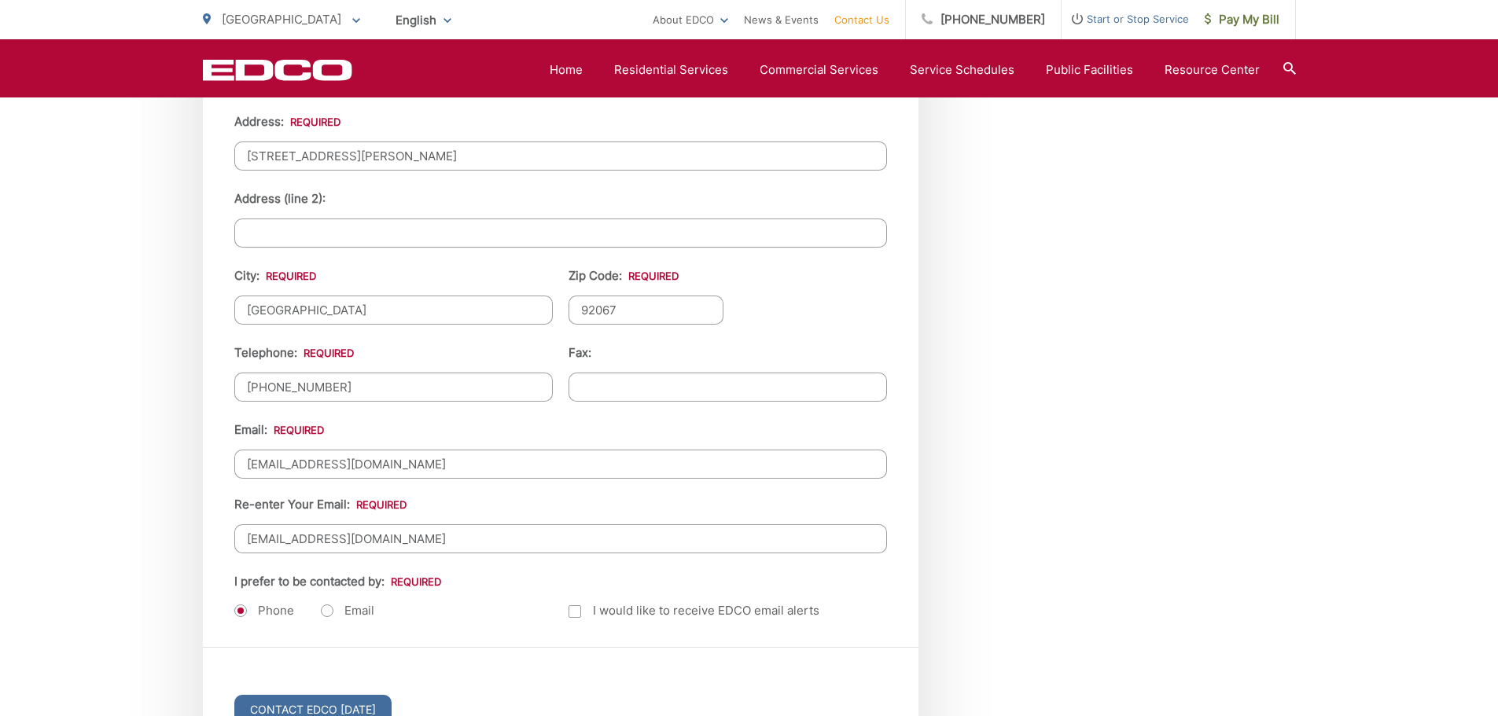
click at [272, 466] on input "ireddan@gmail.com" at bounding box center [560, 464] width 653 height 29
type input "srfrgyrl@gmail.com"
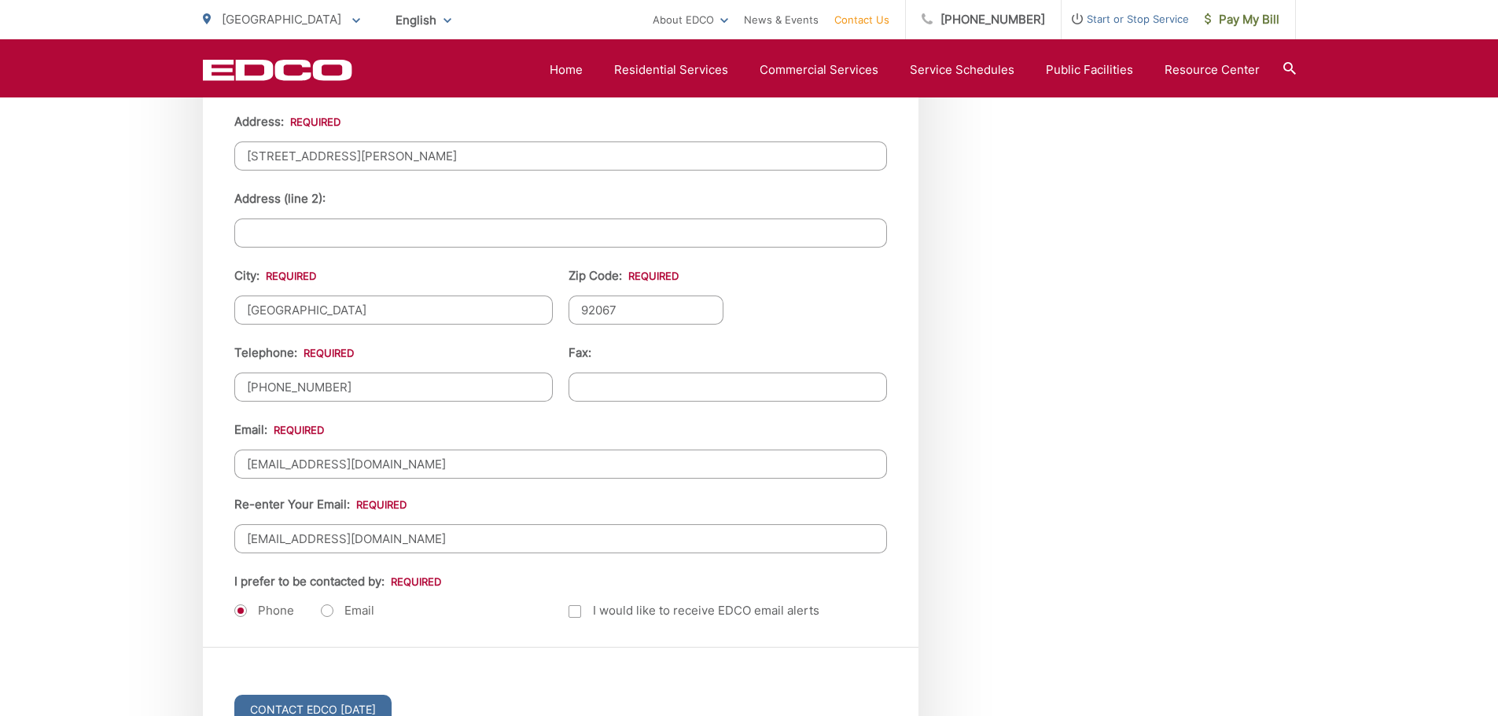
click at [259, 535] on input "ireddan@gmail.com" at bounding box center [560, 539] width 653 height 29
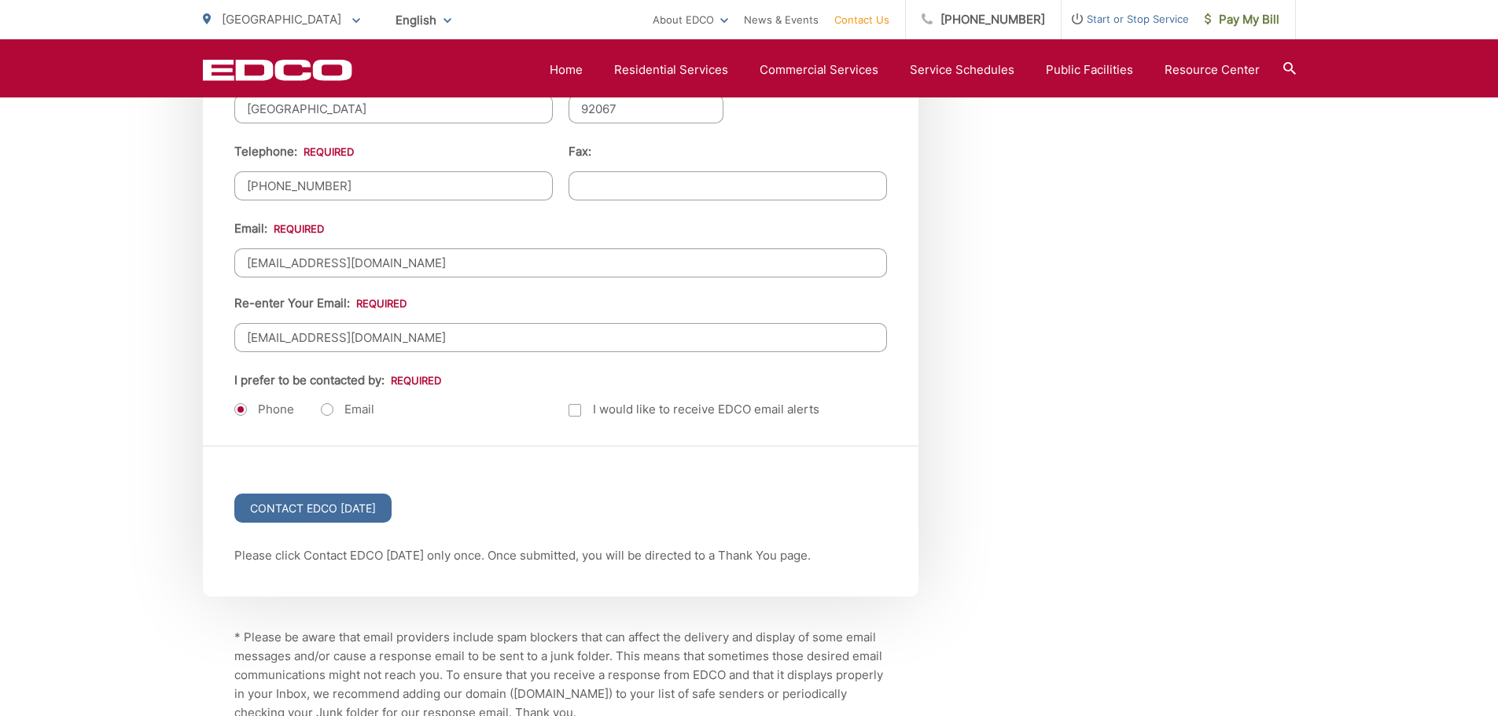
scroll to position [1936, 0]
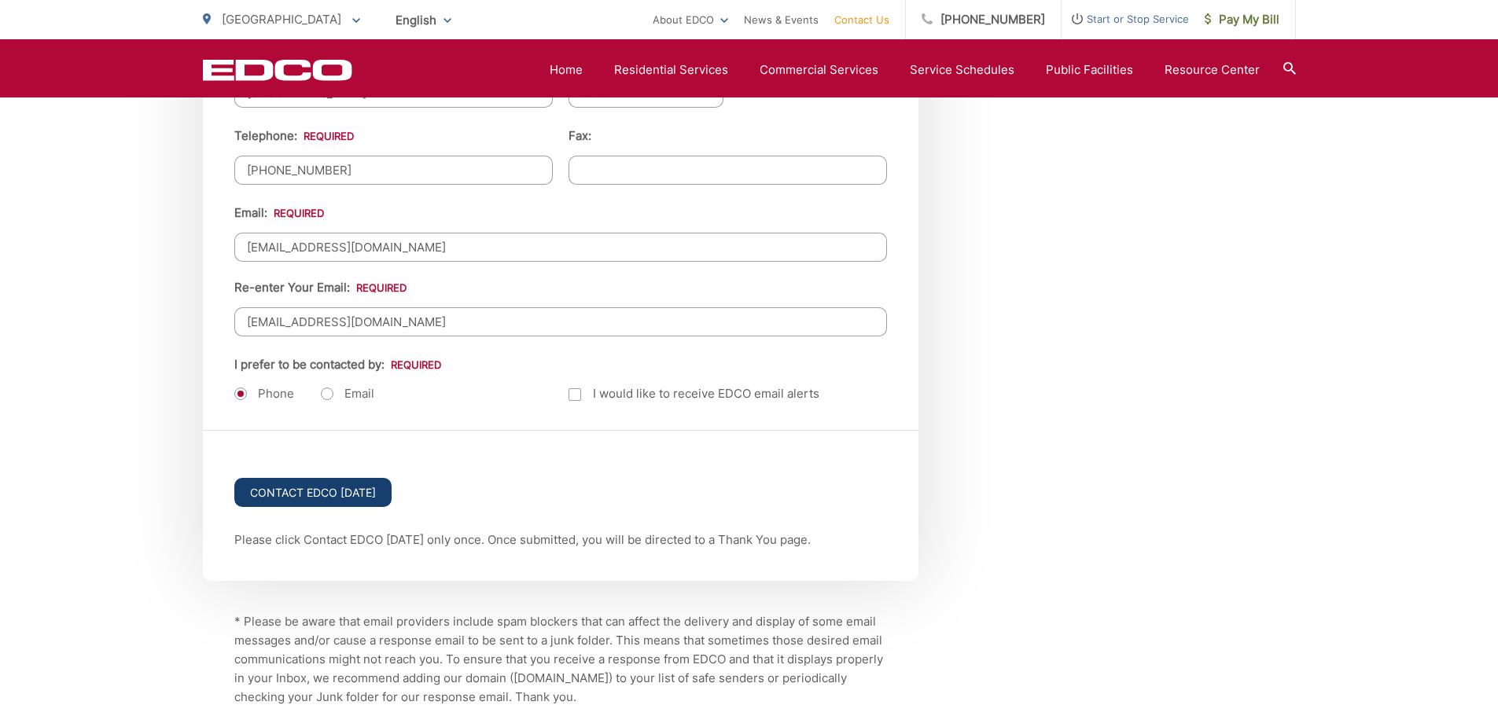
type input "srfrgyrl@gmail.com"
click at [330, 488] on input "Contact EDCO Today" at bounding box center [312, 492] width 157 height 29
